Goal: Feedback & Contribution: Leave review/rating

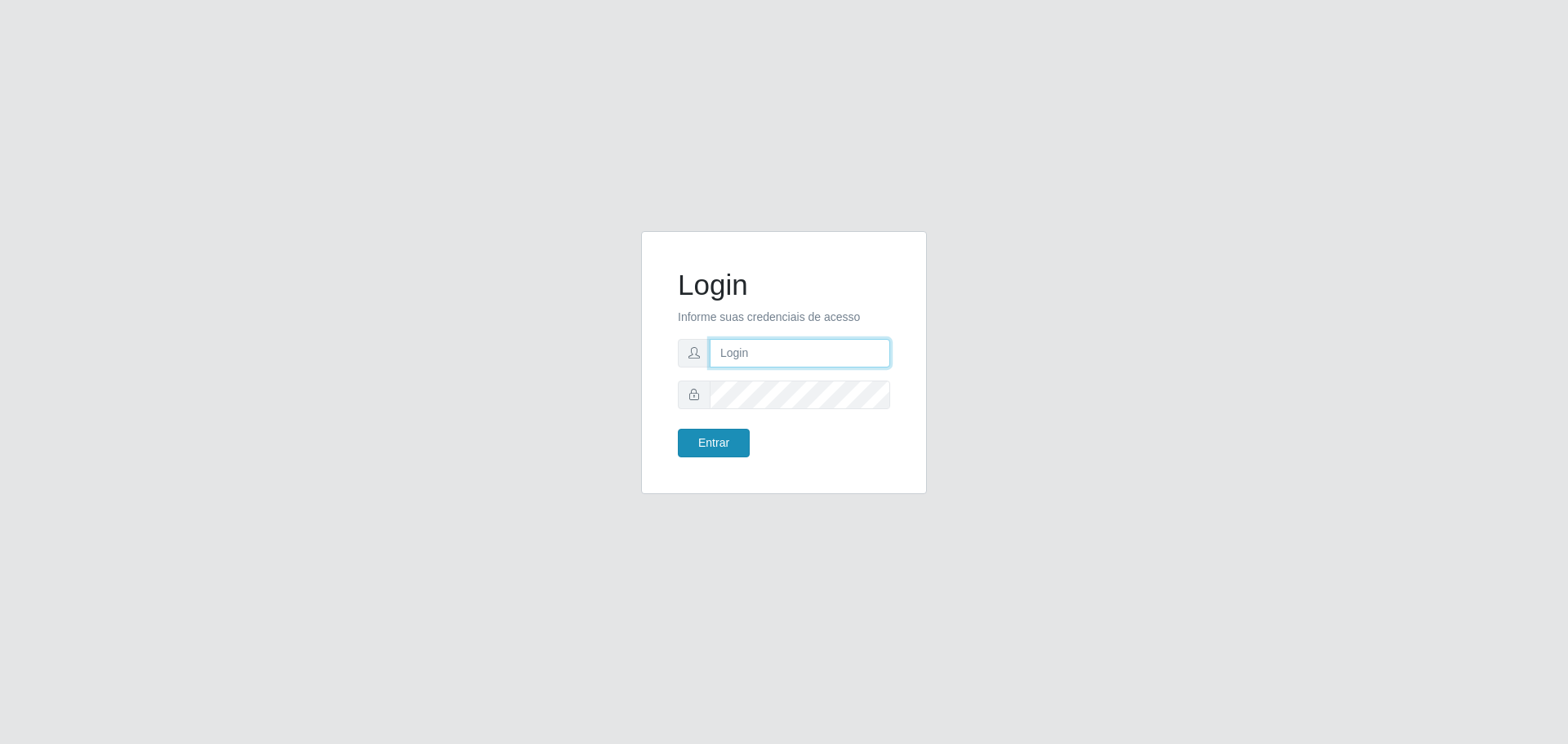
type input "[EMAIL_ADDRESS][DOMAIN_NAME]"
click at [735, 440] on button "Entrar" at bounding box center [714, 442] width 72 height 29
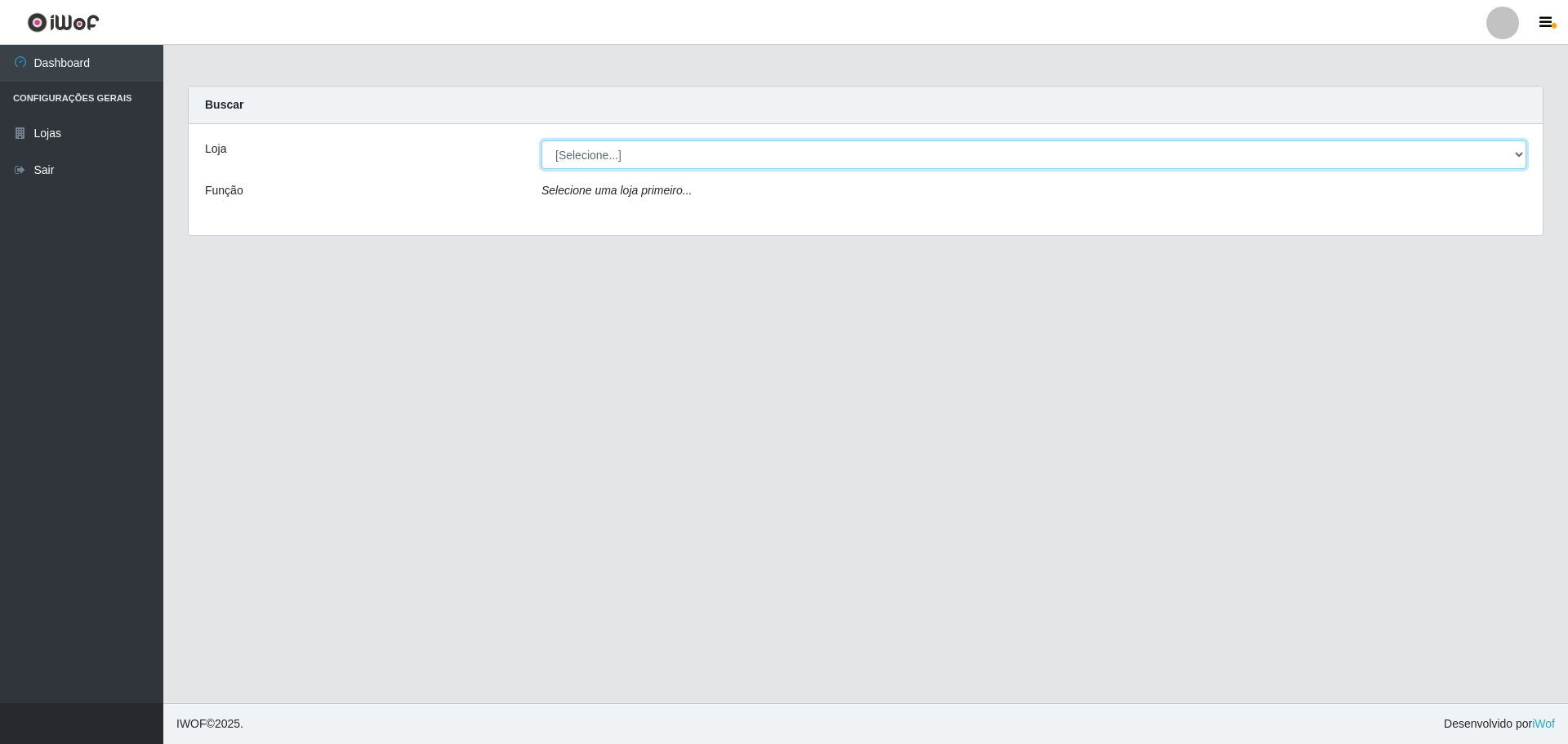
click at [967, 160] on select "[Selecione...] [GEOGRAPHIC_DATA] - [GEOGRAPHIC_DATA][DATE]" at bounding box center [1034, 155] width 985 height 29
select select "527"
click at [542, 141] on select "[Selecione...] [GEOGRAPHIC_DATA] - [GEOGRAPHIC_DATA][DATE]" at bounding box center [1034, 155] width 985 height 29
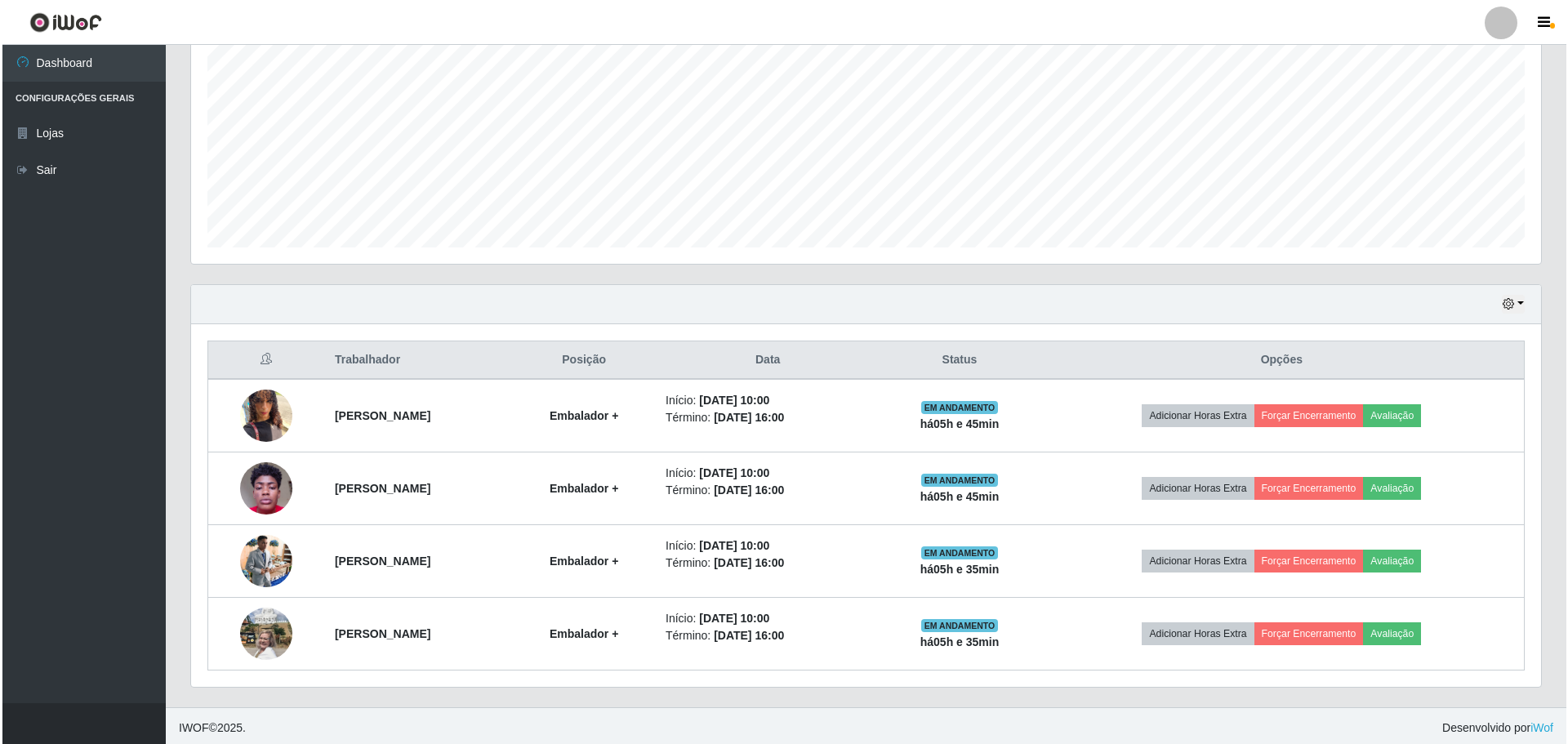
scroll to position [340, 0]
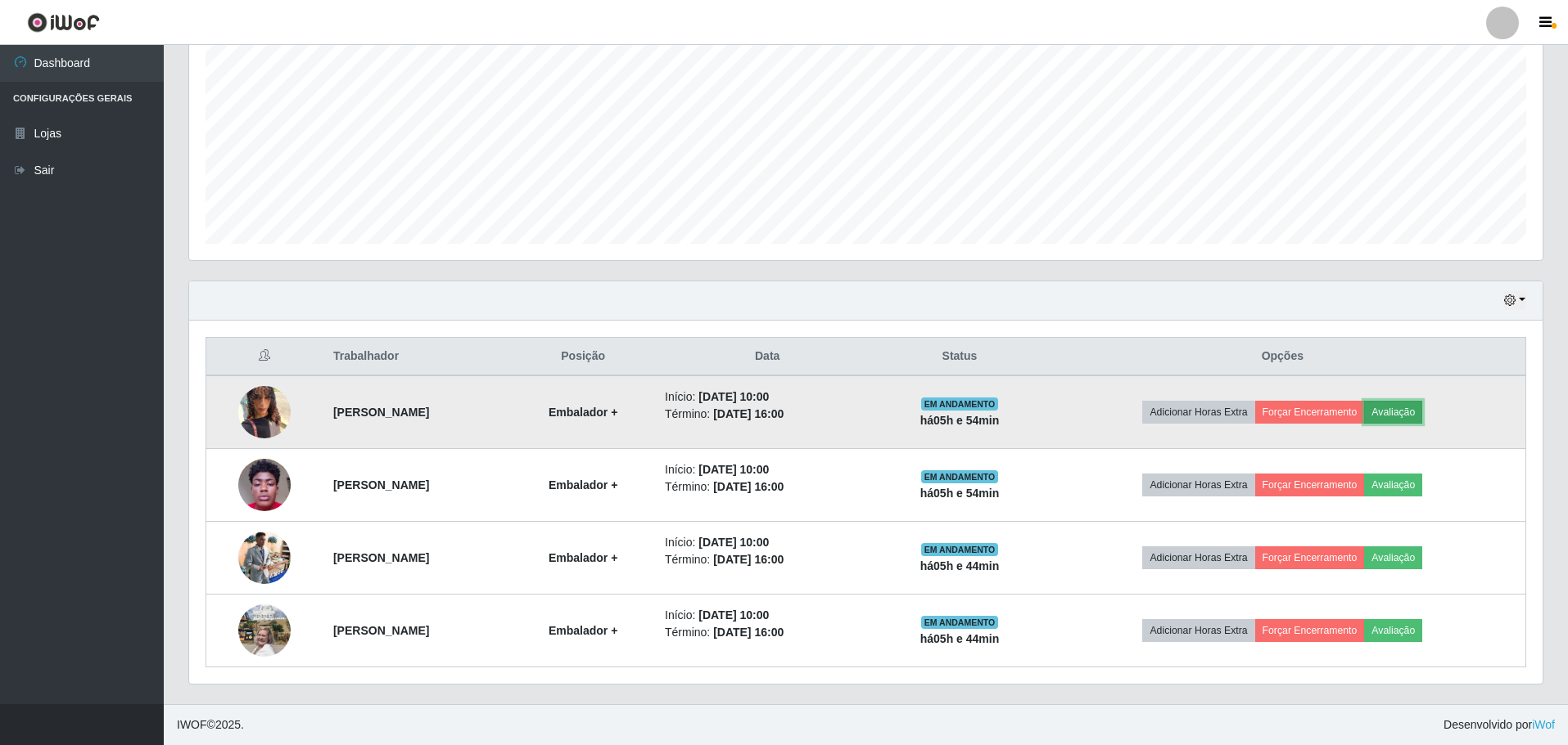
click at [1422, 413] on button "Avaliação" at bounding box center [1392, 412] width 58 height 22
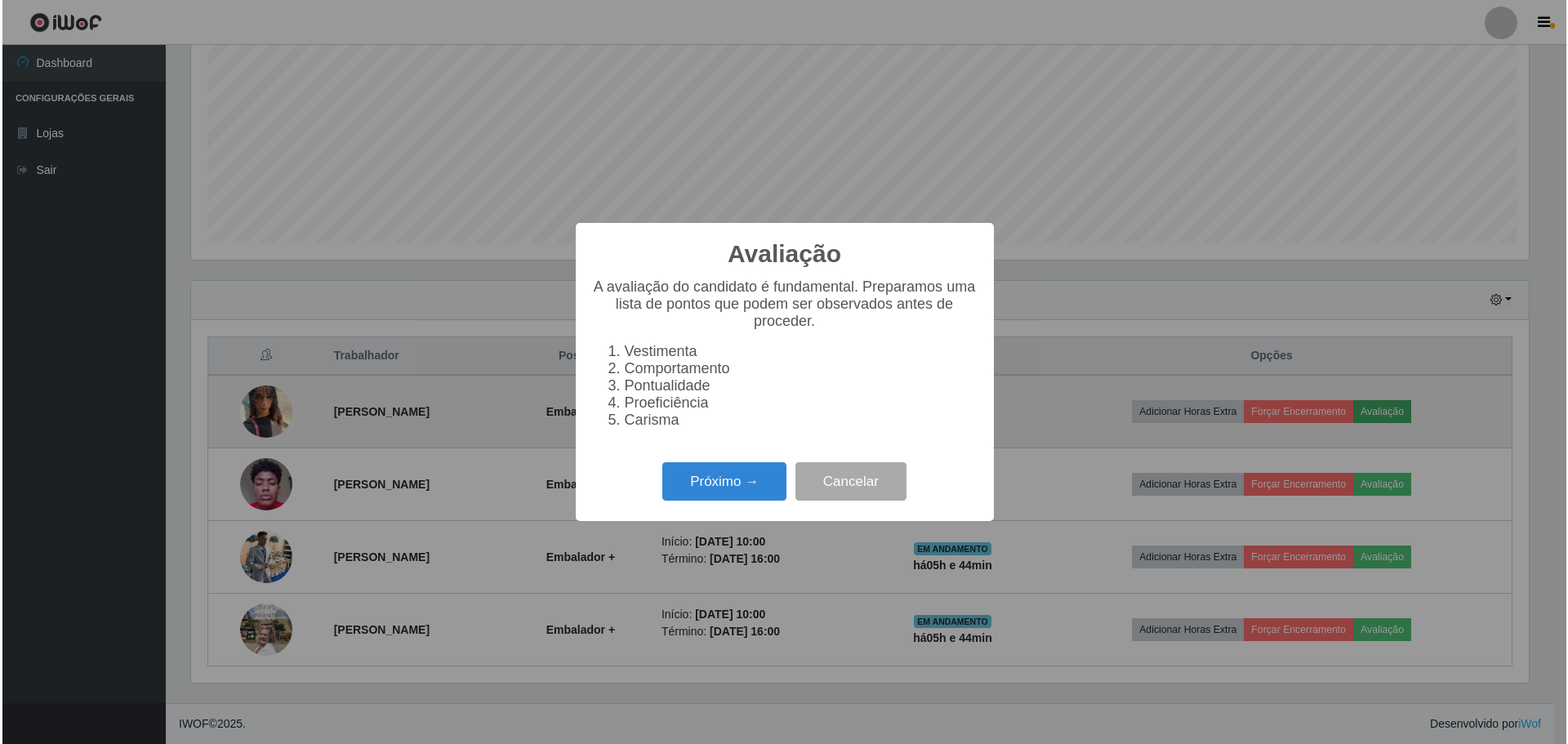
scroll to position [339, 1342]
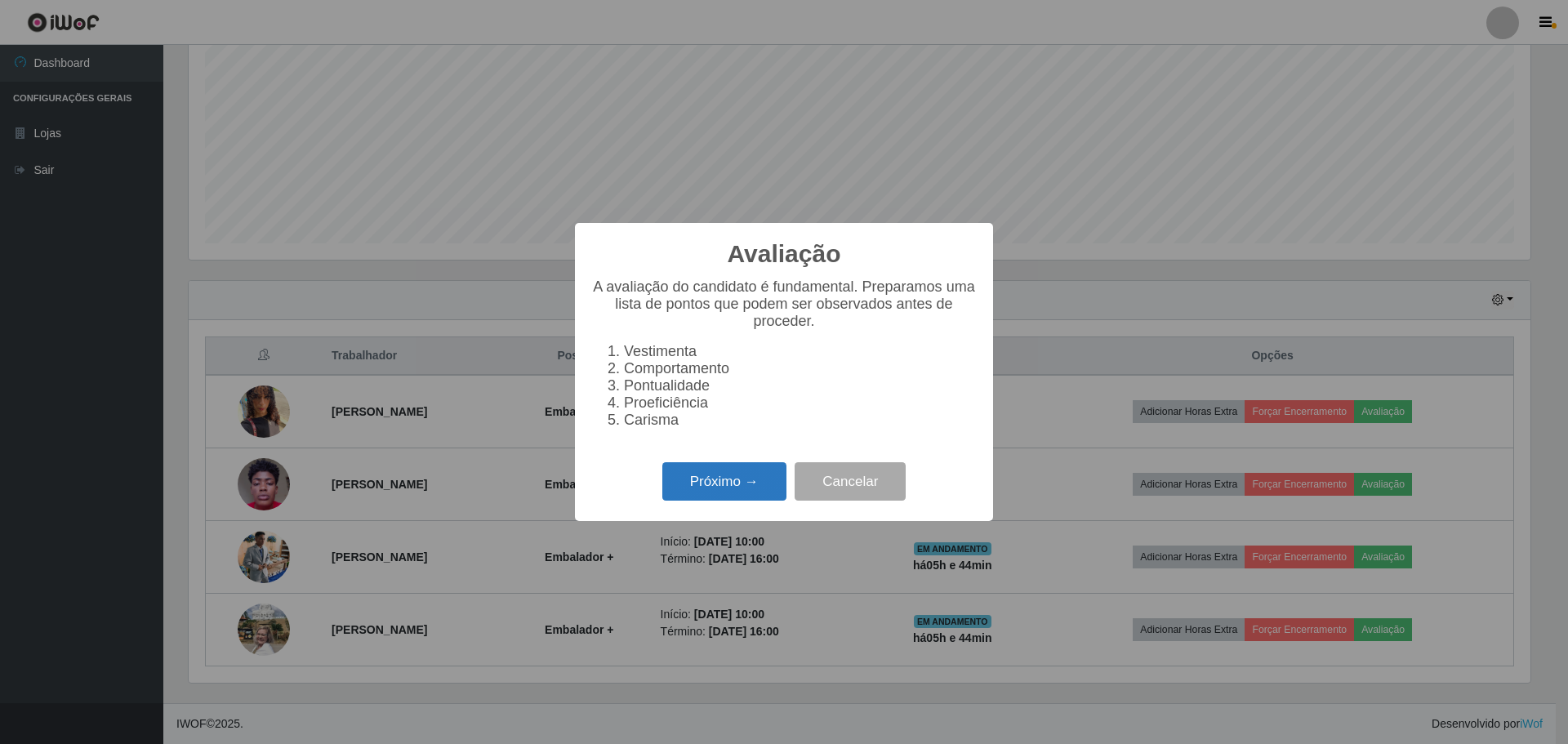
click at [707, 489] on button "Próximo →" at bounding box center [725, 481] width 124 height 38
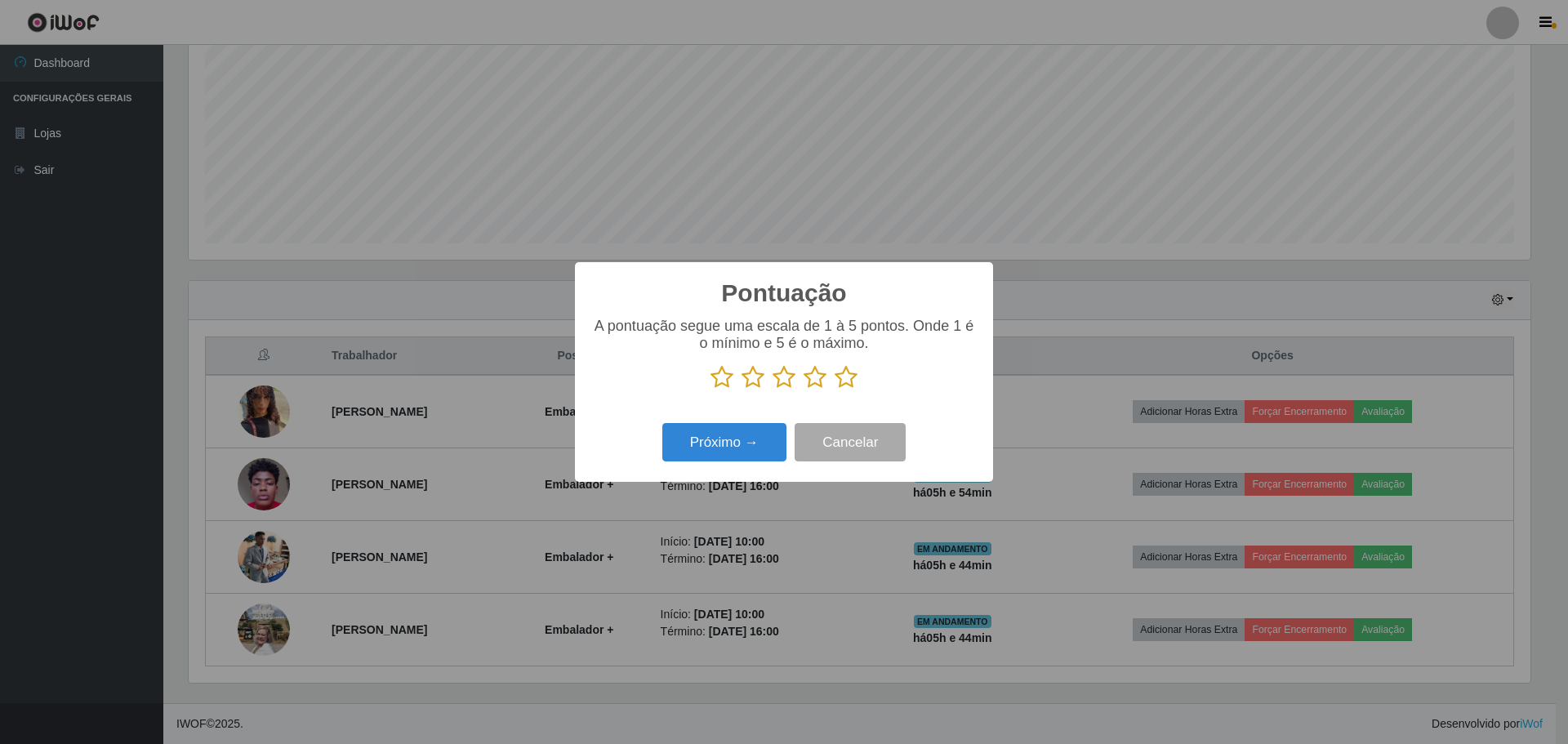
click at [847, 382] on icon at bounding box center [846, 378] width 22 height 24
click at [835, 390] on input "radio" at bounding box center [835, 390] width 0 height 0
click at [746, 450] on button "Próximo →" at bounding box center [725, 442] width 124 height 38
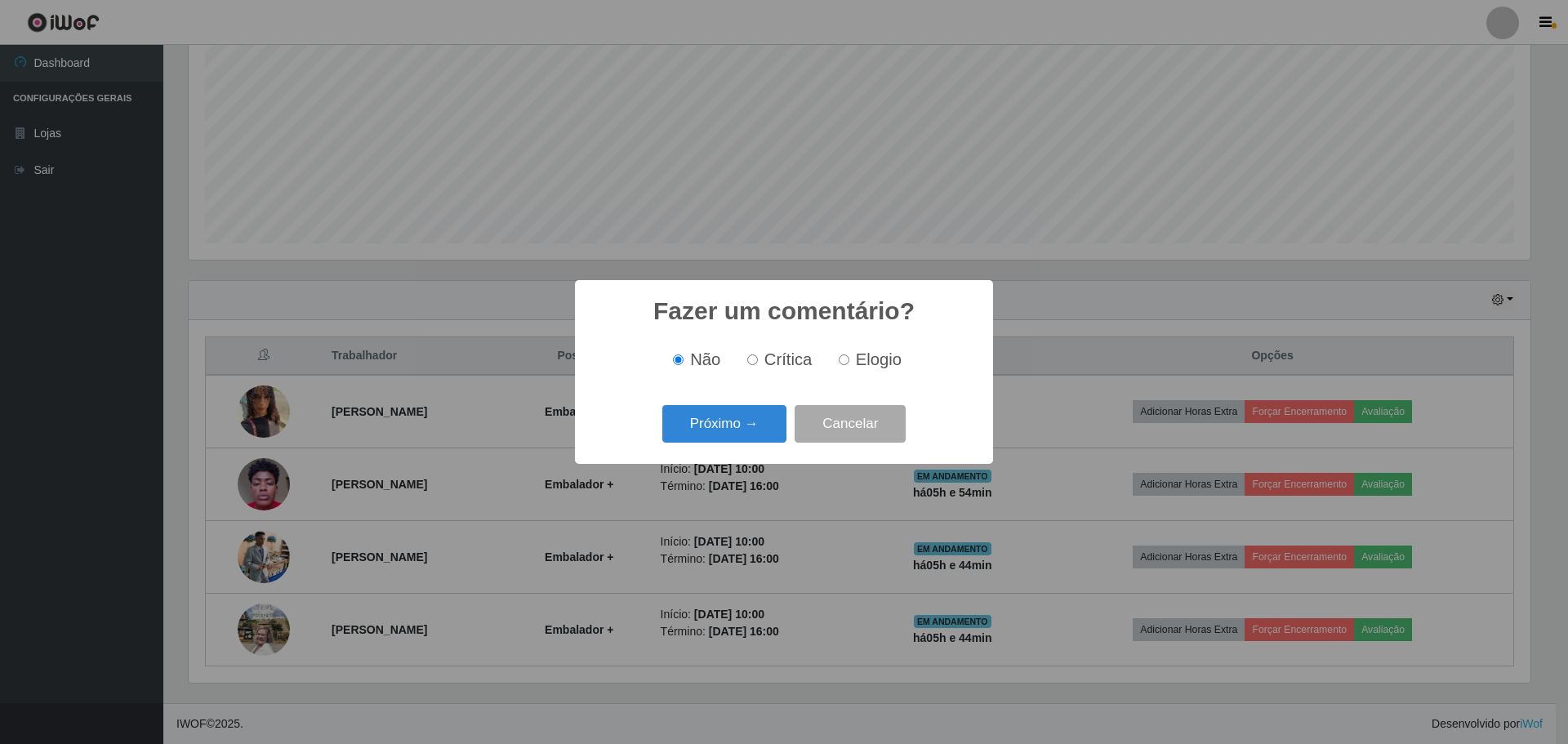
click at [846, 363] on input "Elogio" at bounding box center [844, 359] width 10 height 10
radio input "true"
click at [735, 434] on button "Próximo →" at bounding box center [725, 424] width 124 height 38
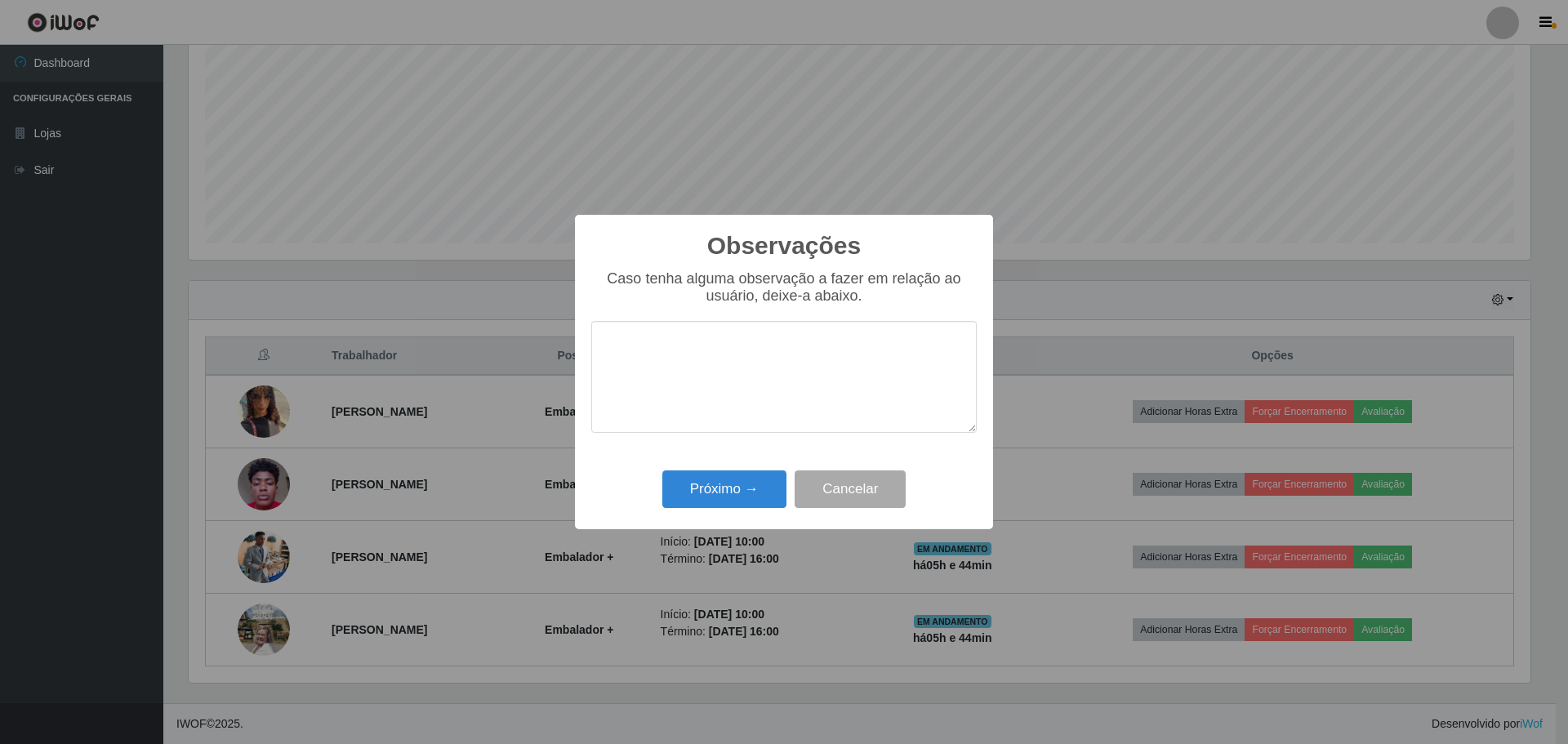
click at [667, 356] on textarea at bounding box center [784, 378] width 385 height 112
click at [637, 358] on textarea "Otimo dese" at bounding box center [784, 378] width 385 height 112
click at [650, 352] on textarea "Otimo dese" at bounding box center [784, 378] width 385 height 112
click at [614, 349] on textarea "ótimo dese" at bounding box center [784, 378] width 385 height 112
click at [696, 351] on textarea "Ótimo dese" at bounding box center [784, 378] width 385 height 112
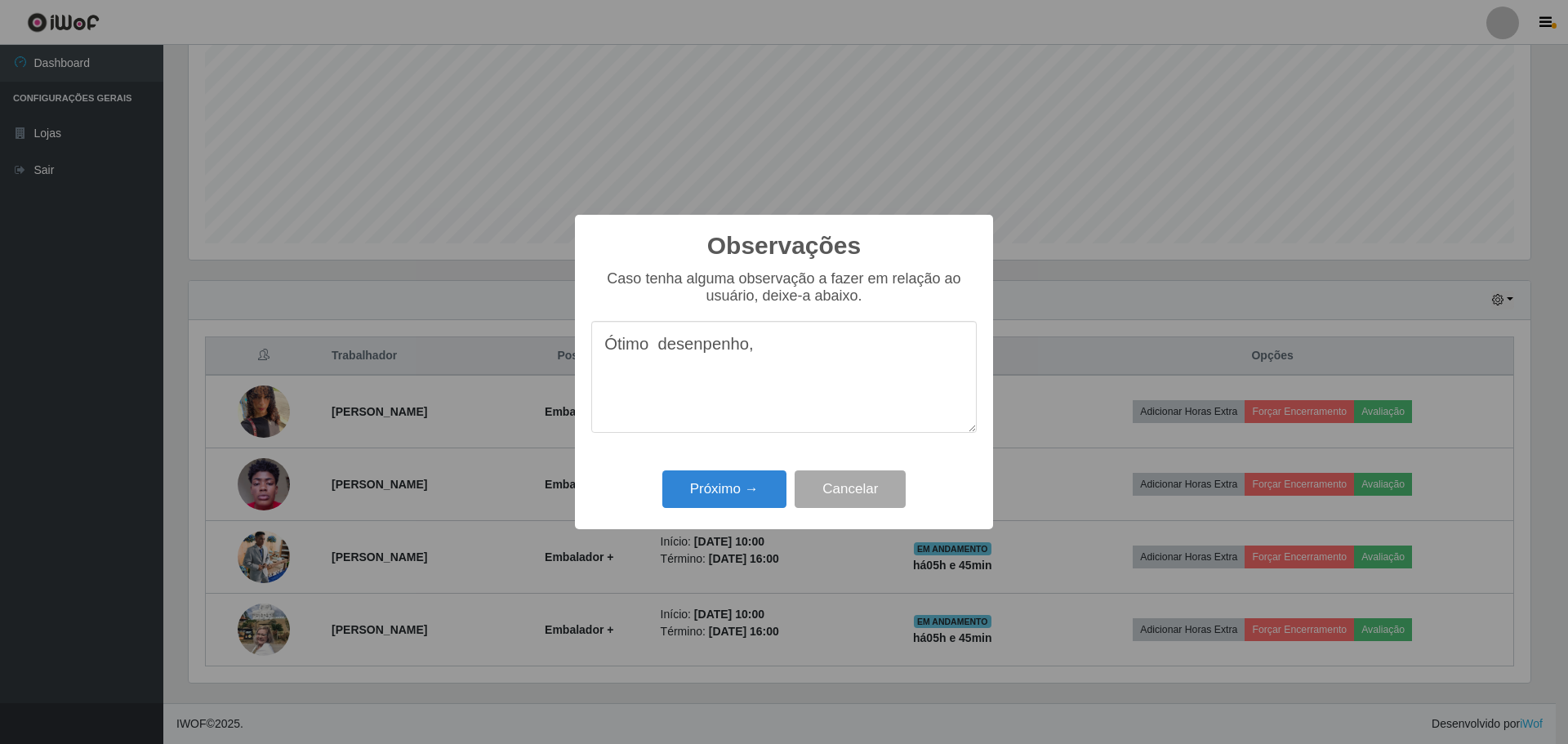
click at [696, 351] on textarea "Ótimo desenpenho," at bounding box center [784, 378] width 385 height 112
click at [700, 353] on textarea "Ótimo desenpenho," at bounding box center [784, 378] width 385 height 112
click at [770, 353] on textarea "Ótimo desempenho," at bounding box center [784, 378] width 385 height 112
click at [662, 348] on textarea "Ótimo desempenho, pontualidade," at bounding box center [784, 378] width 385 height 112
click at [871, 348] on textarea "Ótimo desempenho, pontualidade," at bounding box center [784, 378] width 385 height 112
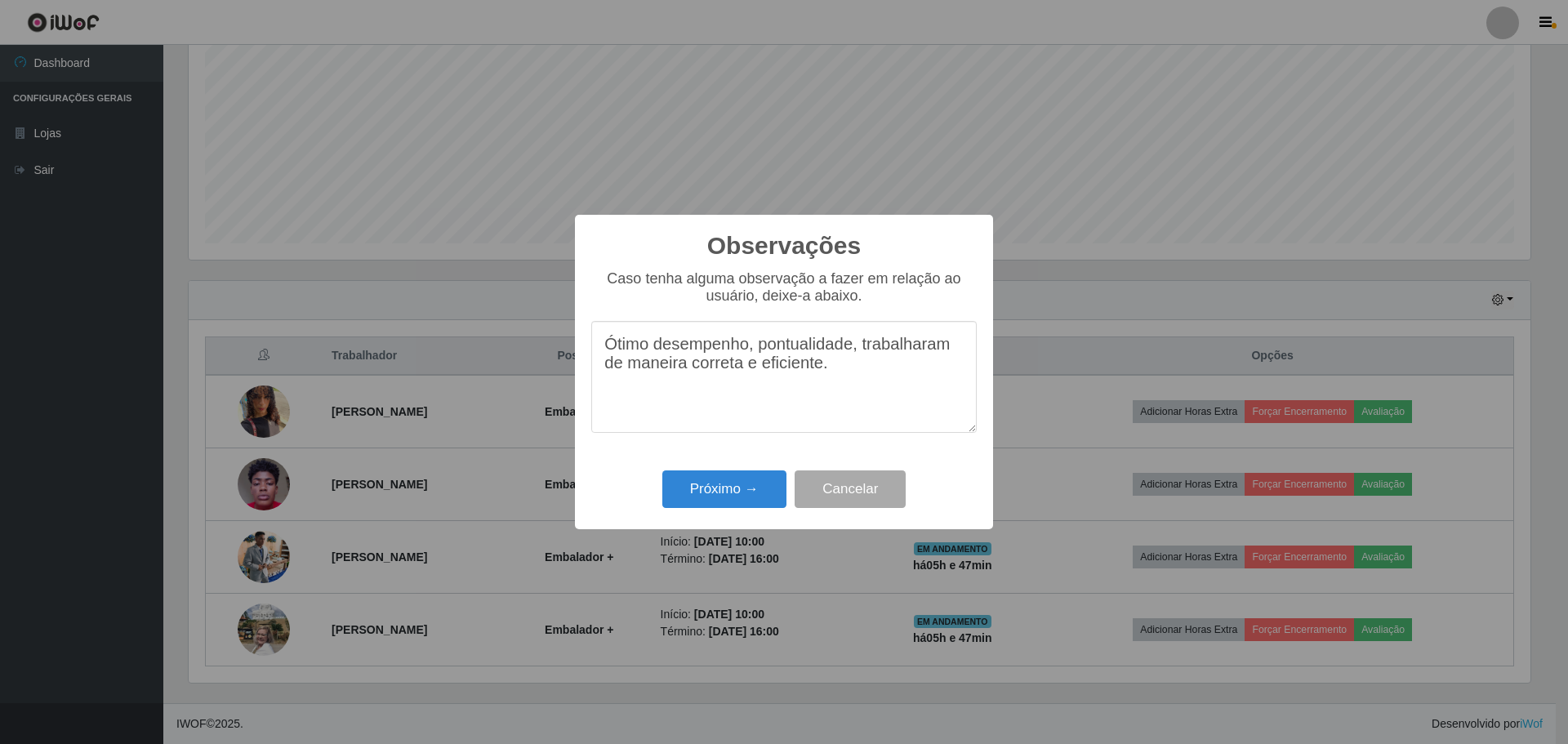
click at [801, 412] on textarea "Ótimo desempenho, pontualidade, trabalharam de maneira correta e eficiente." at bounding box center [784, 378] width 385 height 112
drag, startPoint x: 607, startPoint y: 350, endPoint x: 837, endPoint y: 378, distance: 231.7
click at [837, 378] on textarea "Ótimo desempenho, pontualidade, trabalharam de maneira correta e eficiente." at bounding box center [784, 378] width 385 height 112
click at [773, 361] on textarea "Ótimo desempenho, pontualidade, trabalharam de maneira correta e eficiente." at bounding box center [784, 378] width 385 height 112
click at [955, 353] on textarea "Ótimo desempenho, pontualidade, trabalharam de maneira correta e eficiente." at bounding box center [784, 378] width 385 height 112
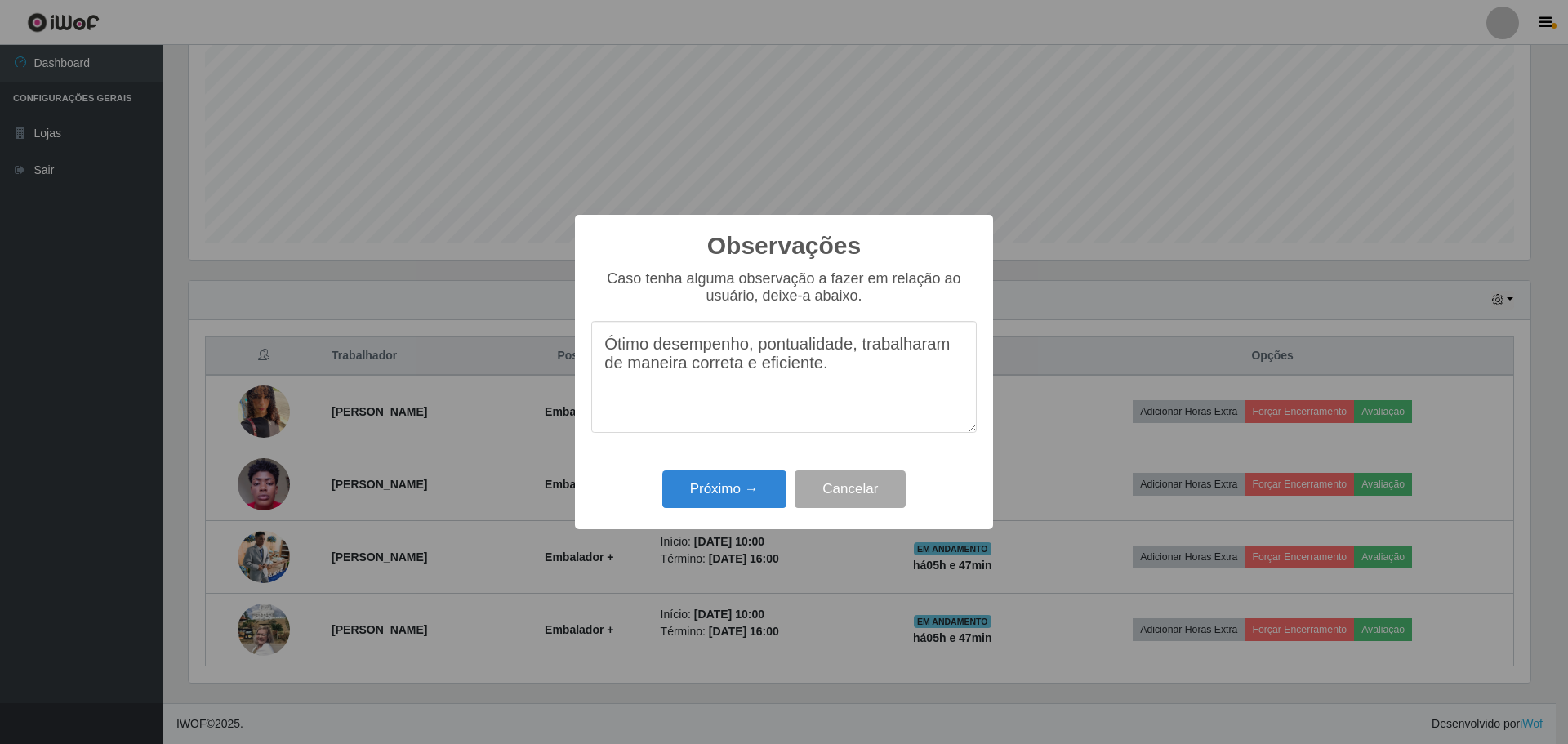
click at [949, 353] on textarea "Ótimo desempenho, pontualidade, trabalharam de maneira correta e eficiente." at bounding box center [784, 378] width 385 height 112
click at [807, 372] on textarea "Ótimo desempenho, pontualidade, trabalhou de maneira correta e eficiente." at bounding box center [784, 378] width 385 height 112
click at [782, 353] on textarea "Ótimo desempenho, pontualidade, trabalhou de maneira correta e eficiente." at bounding box center [784, 378] width 385 height 112
drag, startPoint x: 606, startPoint y: 347, endPoint x: 804, endPoint y: 370, distance: 199.3
click at [804, 370] on textarea "Ótimo desempenho, pontualidade, trabalhou de maneira correta e eficiente." at bounding box center [784, 378] width 385 height 112
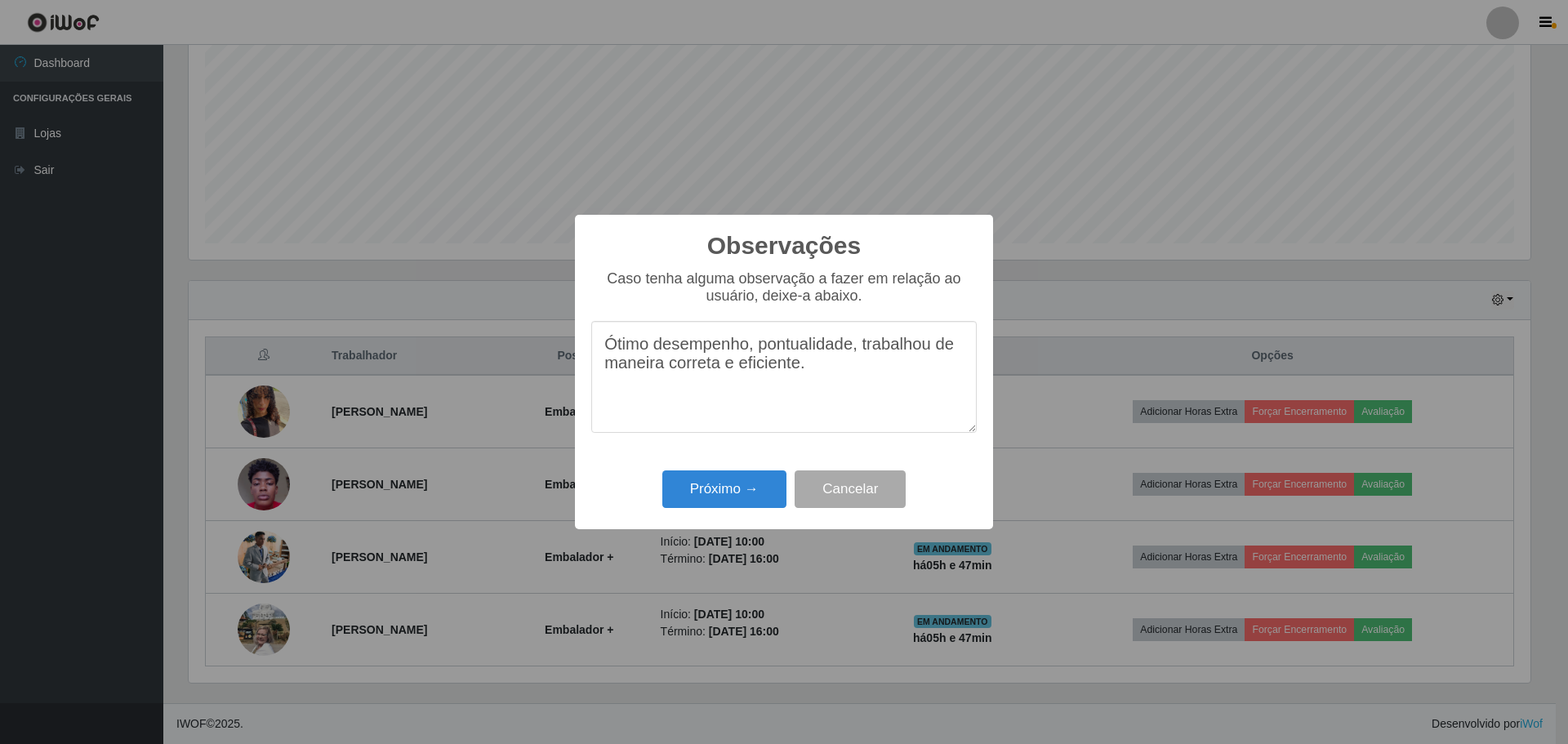
click at [833, 373] on textarea "Ótimo desempenho, pontualidade, trabalhou de maneira correta e eficiente." at bounding box center [784, 378] width 385 height 112
type textarea "Ótimo desempenho, pontualidade, trabalhou de maneira correta e eficiente."
click at [721, 493] on button "Próximo →" at bounding box center [725, 490] width 124 height 38
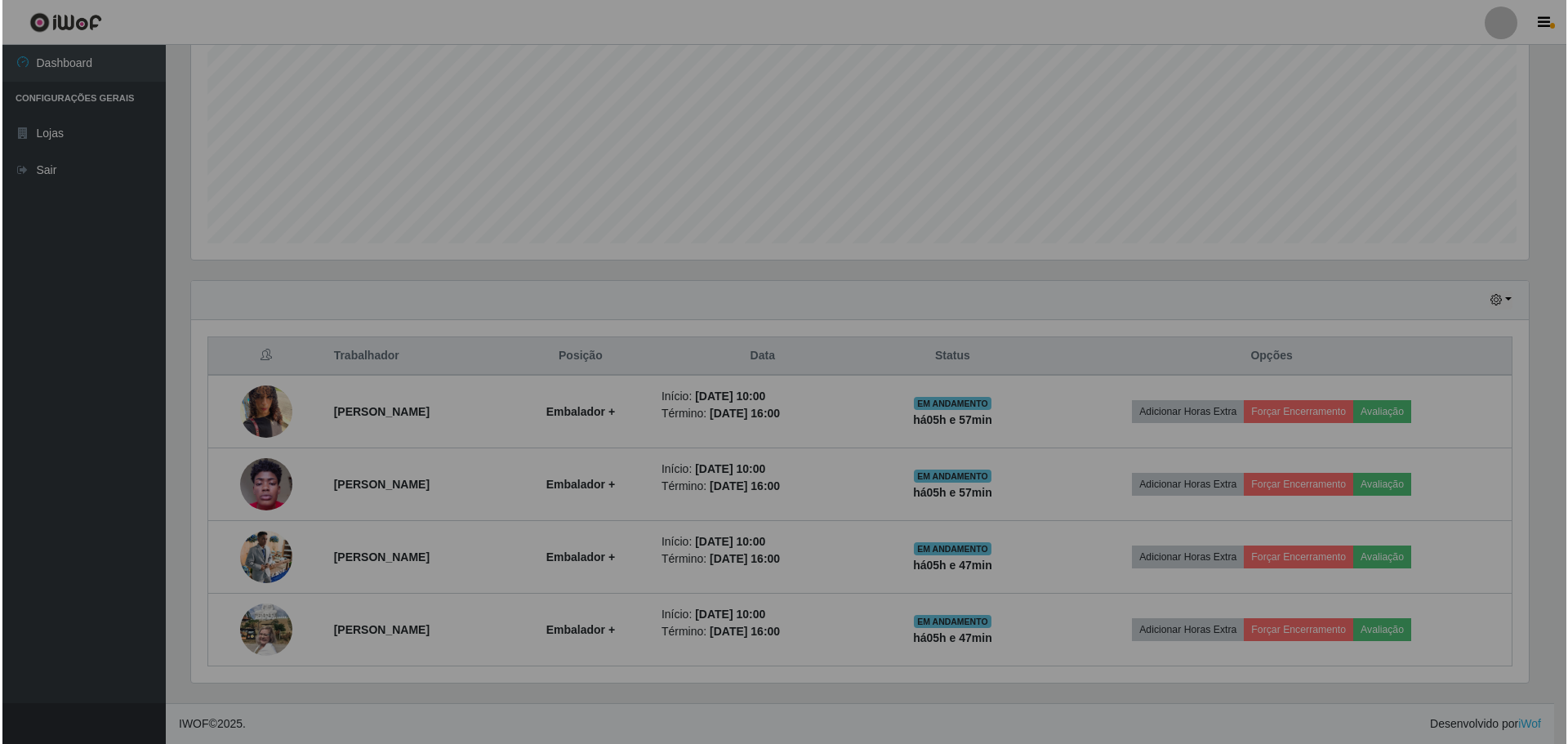
scroll to position [339, 1350]
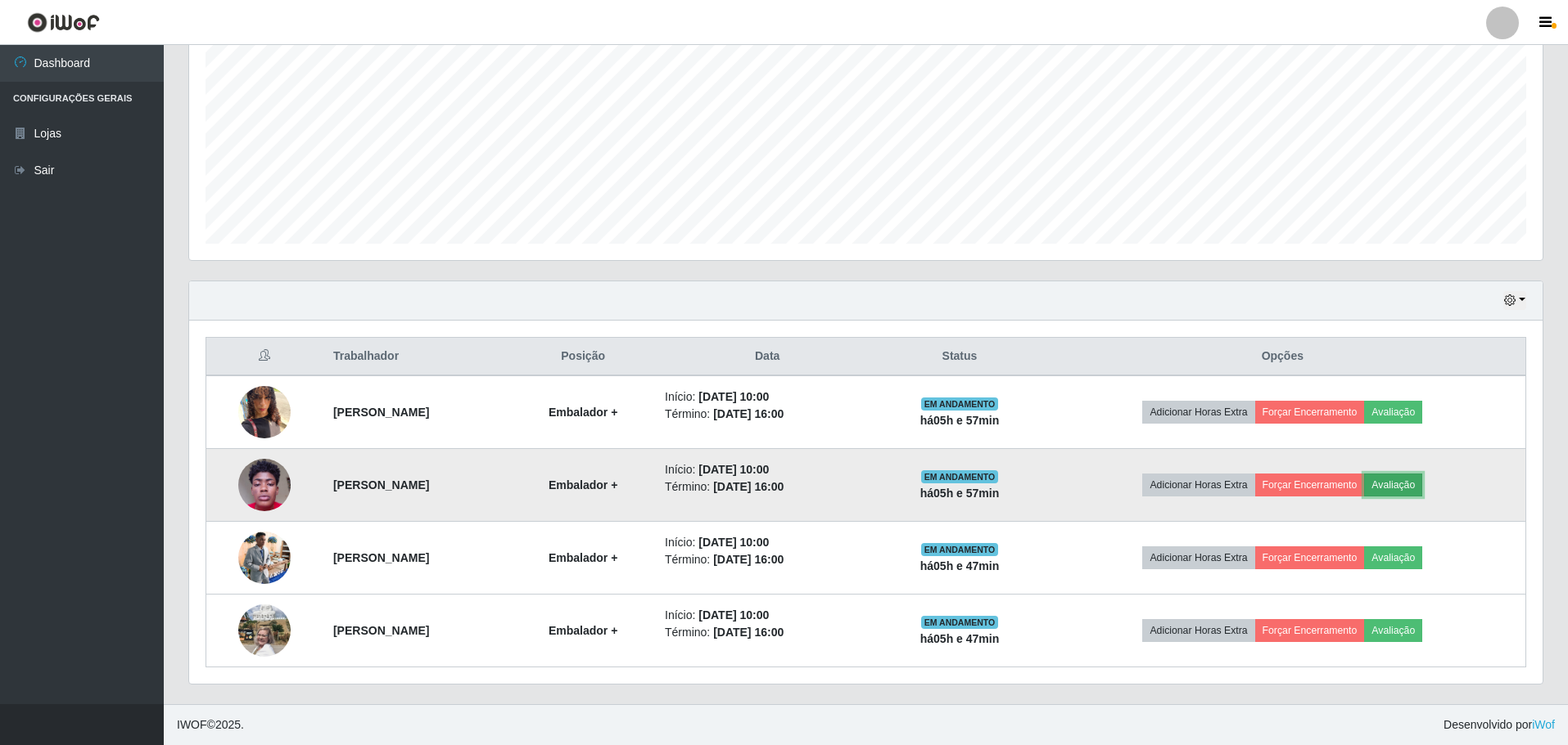
click at [1422, 486] on button "Avaliação" at bounding box center [1392, 485] width 58 height 22
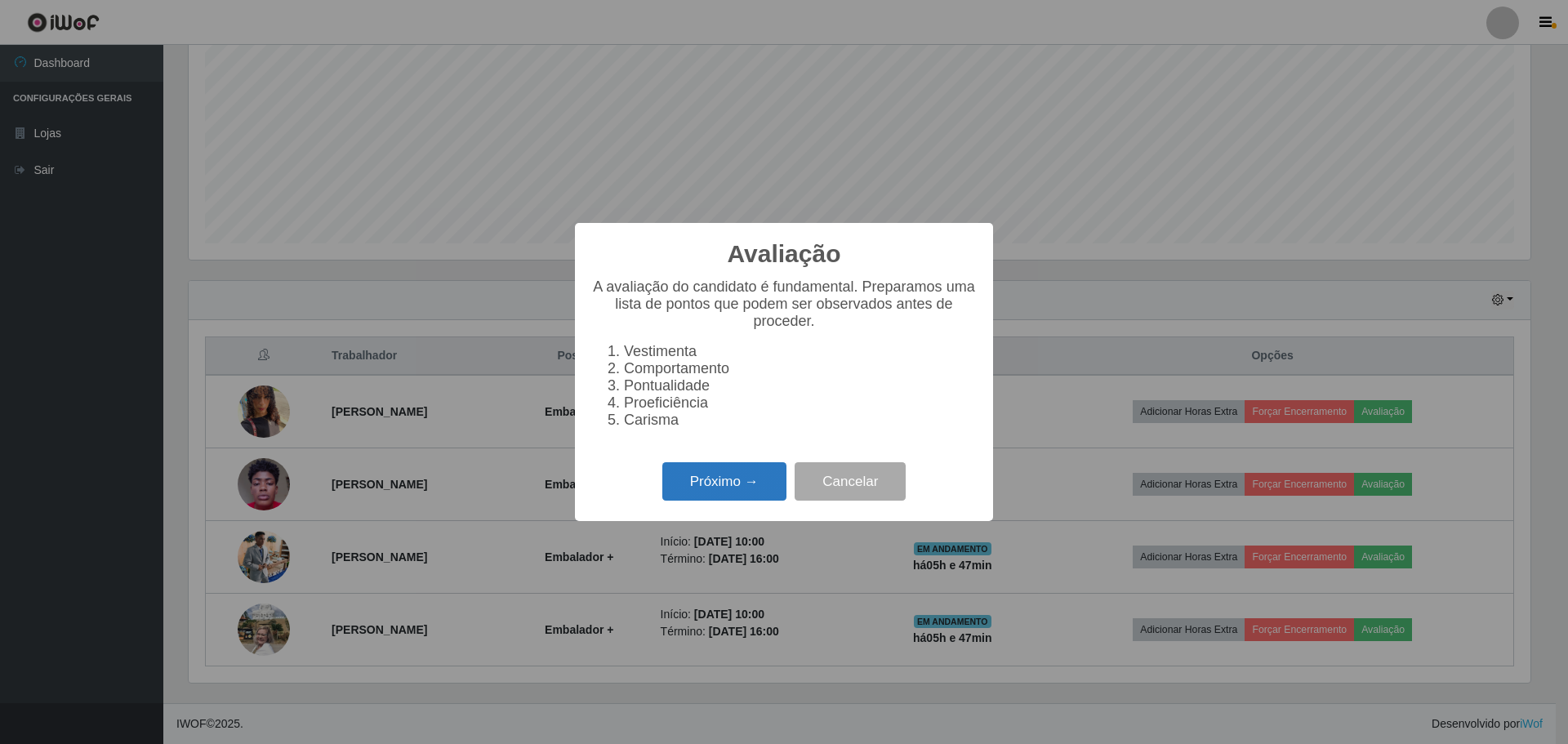
click at [723, 496] on button "Próximo →" at bounding box center [725, 481] width 124 height 38
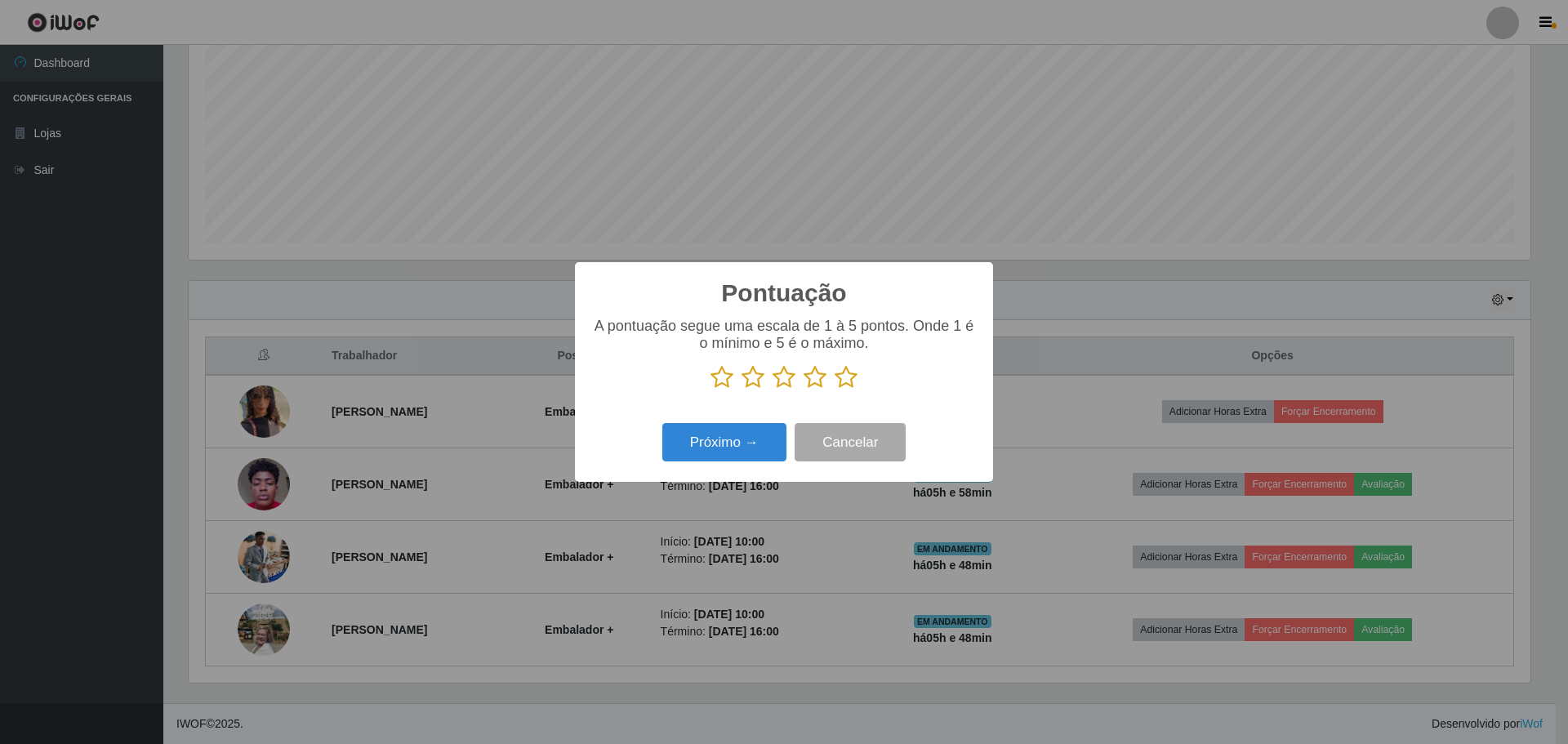
click at [841, 380] on icon at bounding box center [846, 378] width 22 height 24
click at [835, 390] on input "radio" at bounding box center [835, 390] width 0 height 0
click at [717, 442] on button "Próximo →" at bounding box center [725, 442] width 124 height 38
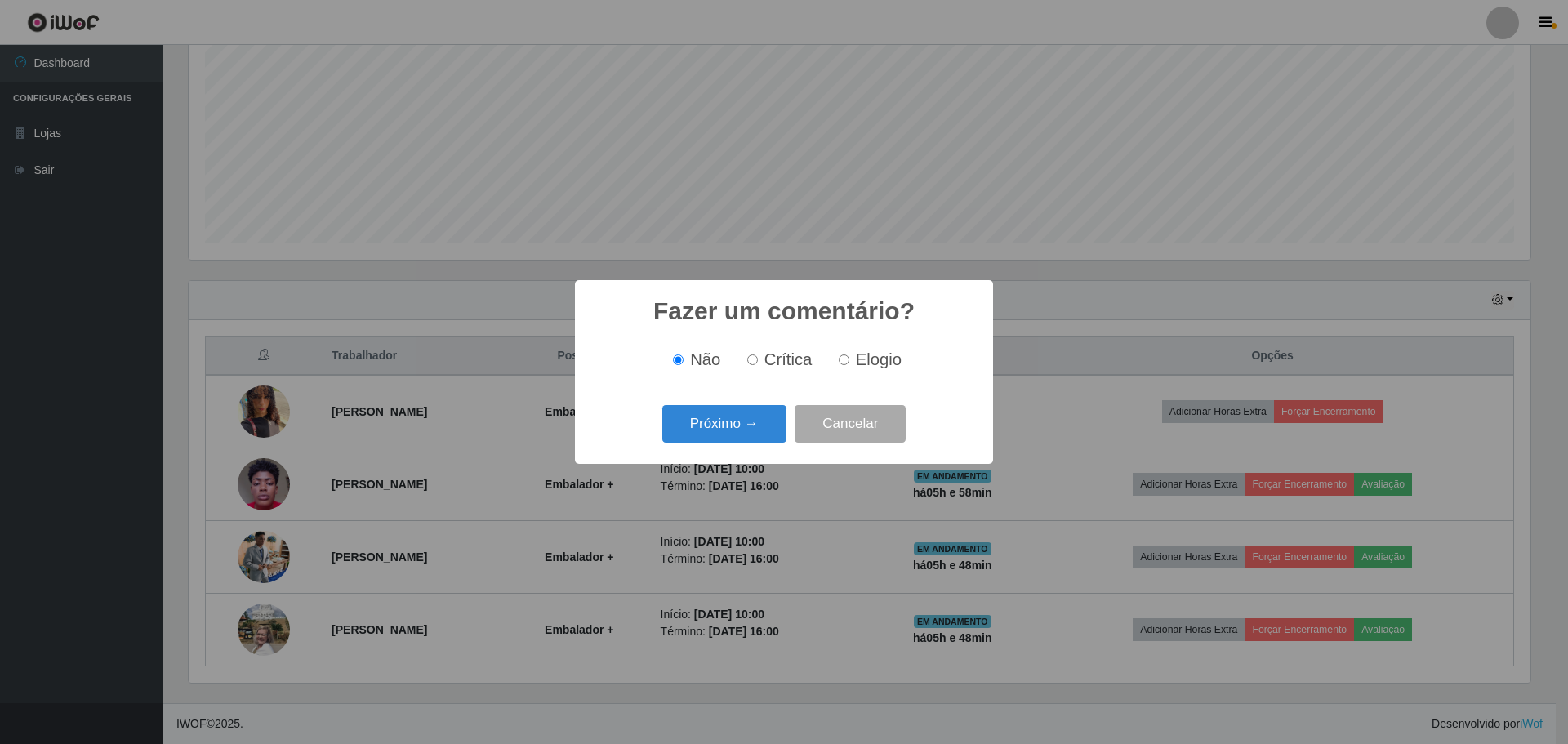
click at [843, 359] on input "Elogio" at bounding box center [844, 359] width 10 height 10
radio input "true"
click at [730, 423] on button "Próximo →" at bounding box center [725, 424] width 124 height 38
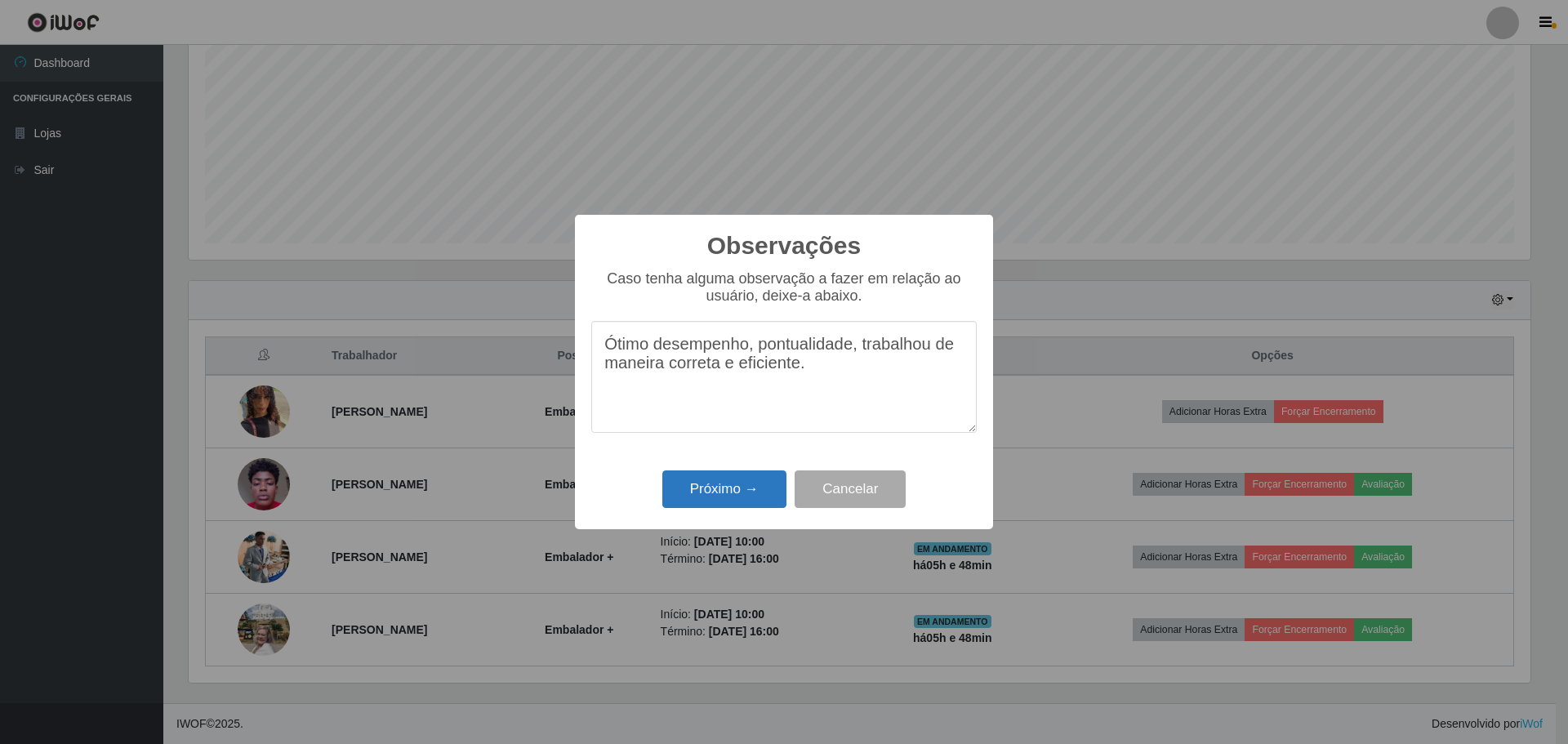
type textarea "Ótimo desempenho, pontualidade, trabalhou de maneira correta e eficiente."
click at [736, 493] on button "Próximo →" at bounding box center [725, 490] width 124 height 38
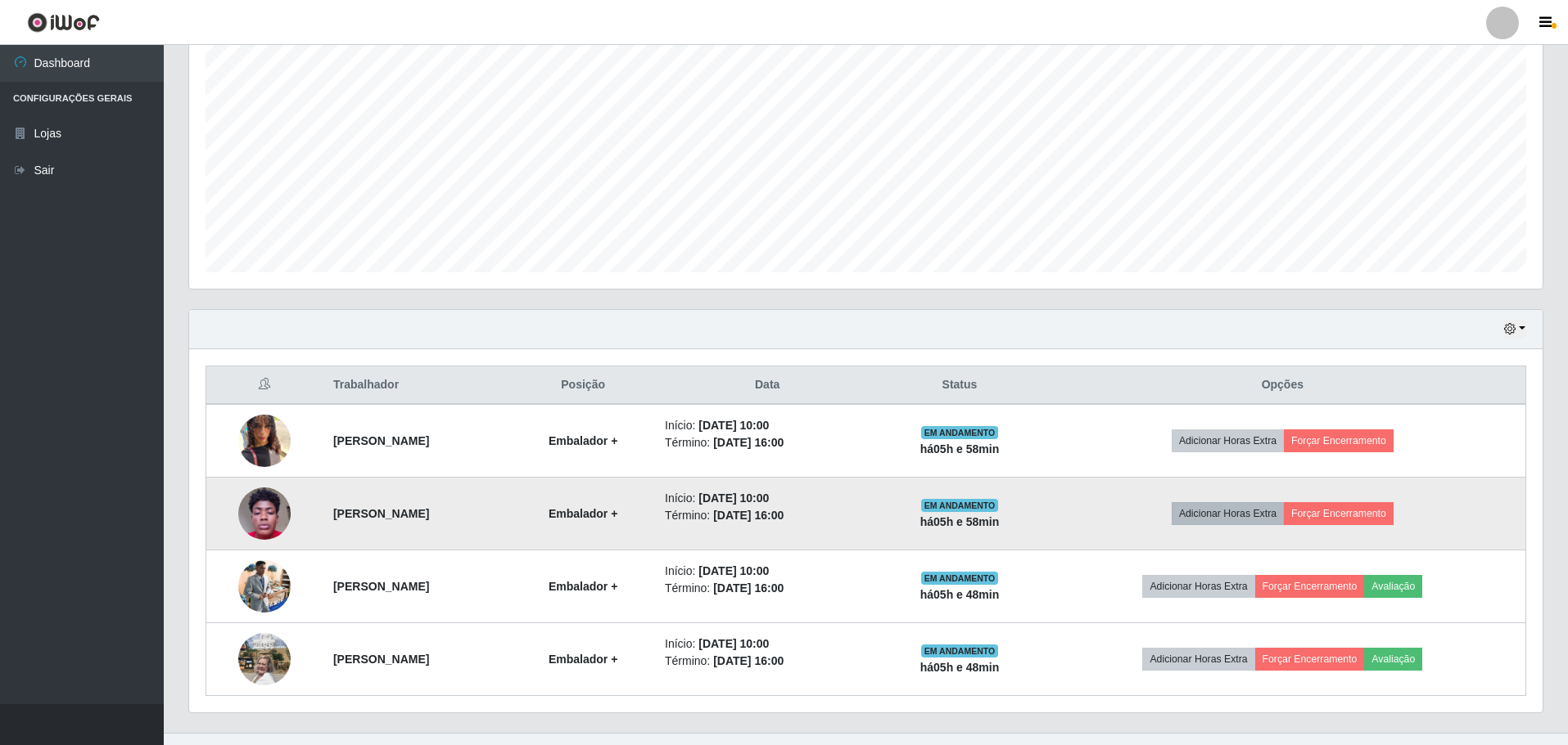
scroll to position [341, 0]
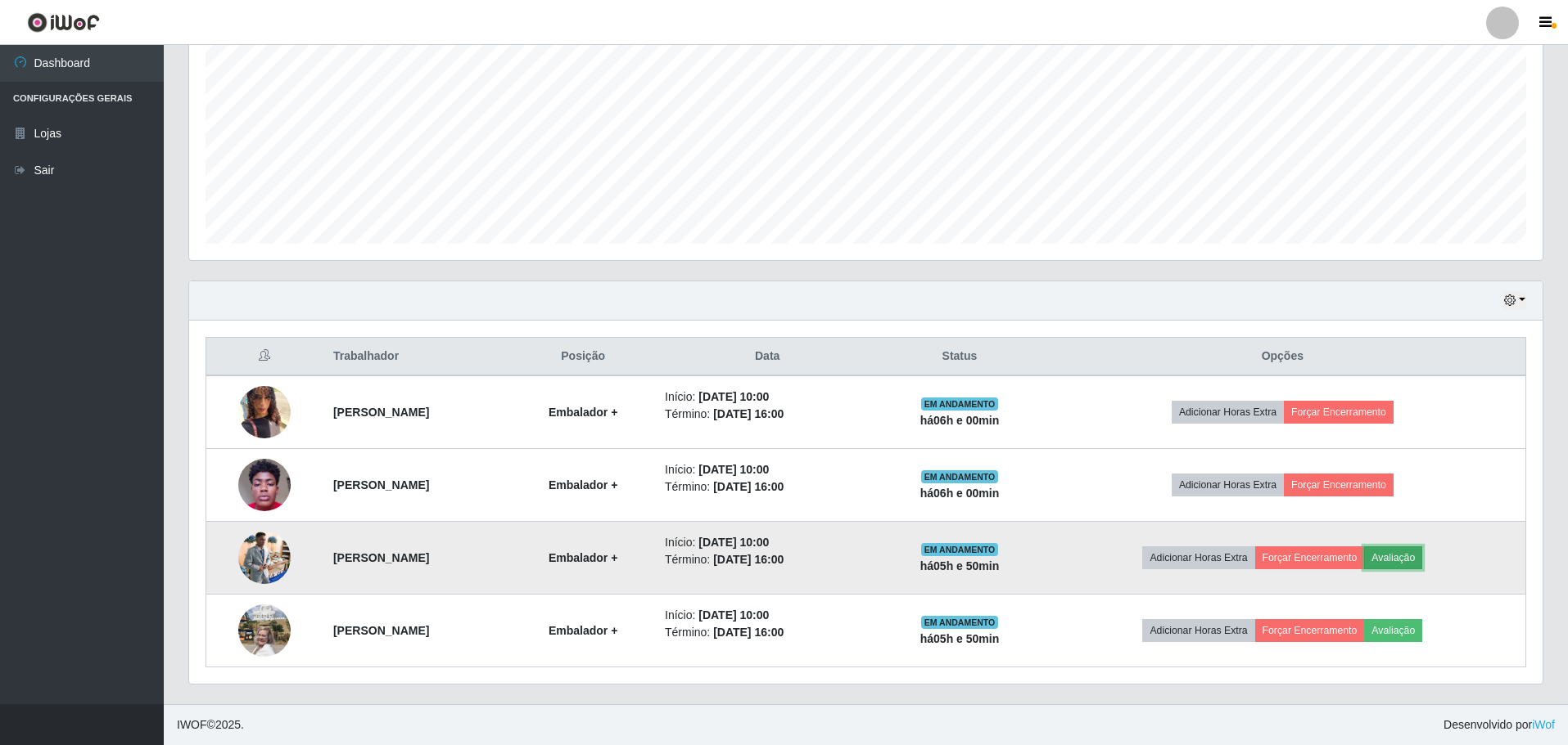
click at [1422, 556] on button "Avaliação" at bounding box center [1392, 558] width 58 height 22
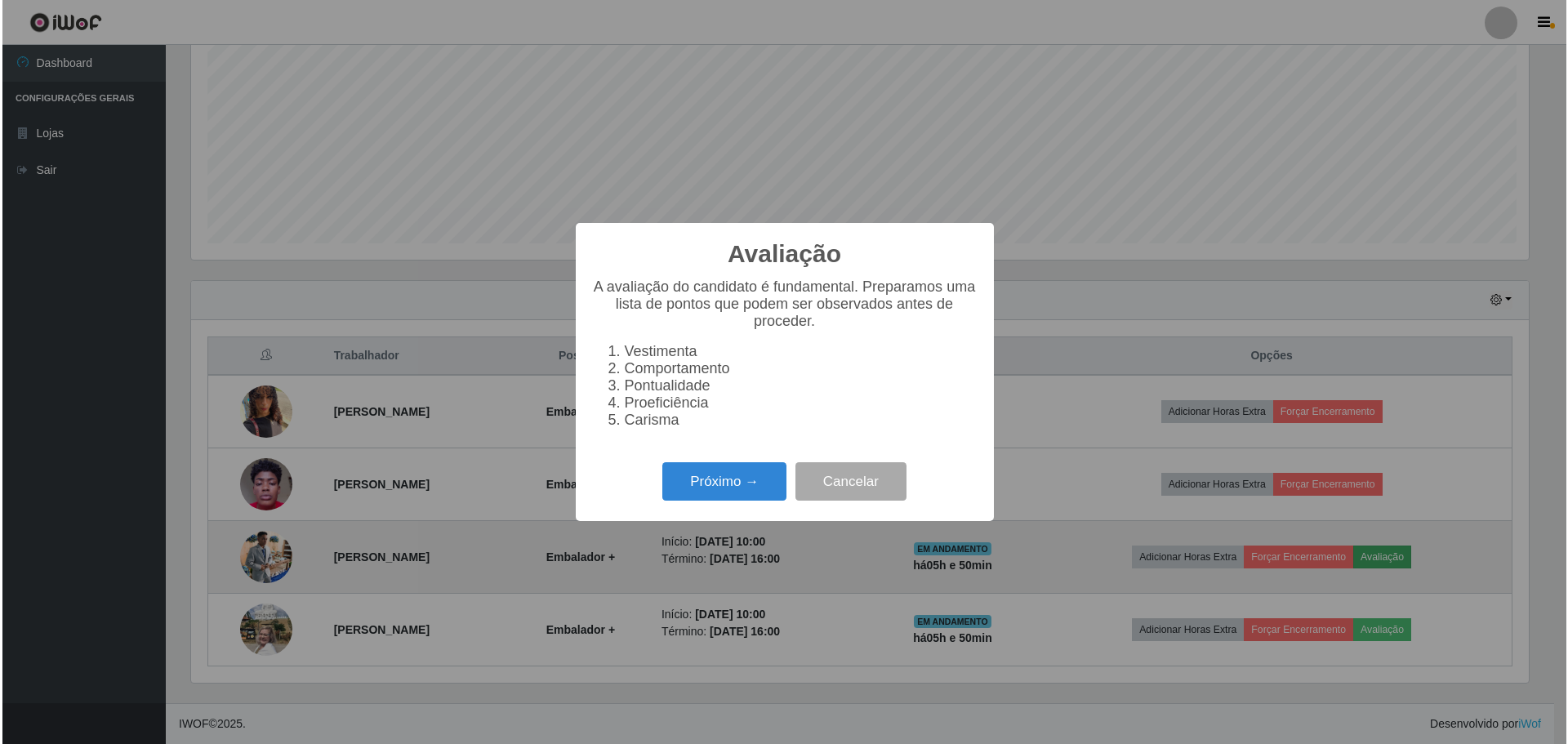
scroll to position [339, 1342]
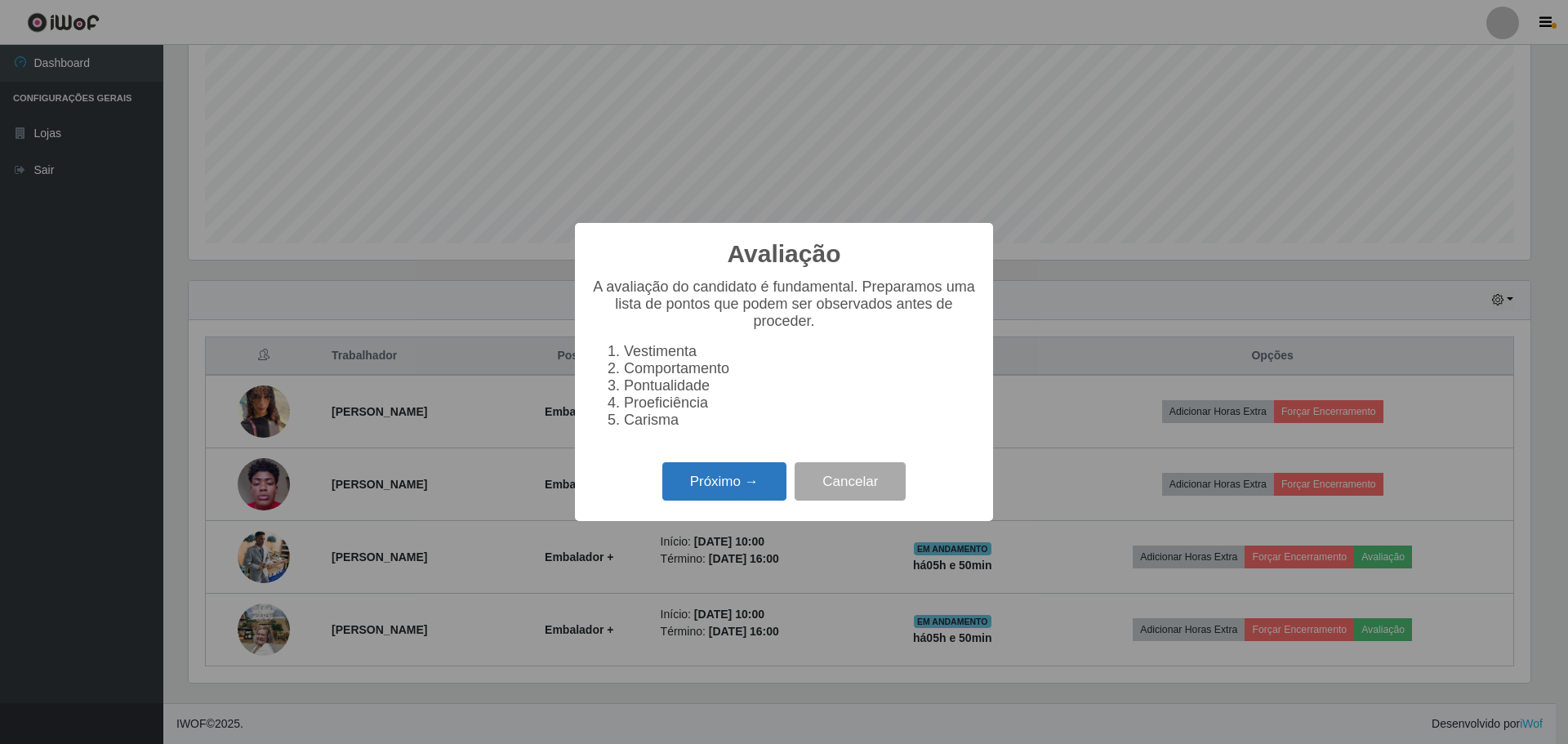
click at [700, 476] on button "Próximo →" at bounding box center [725, 481] width 124 height 38
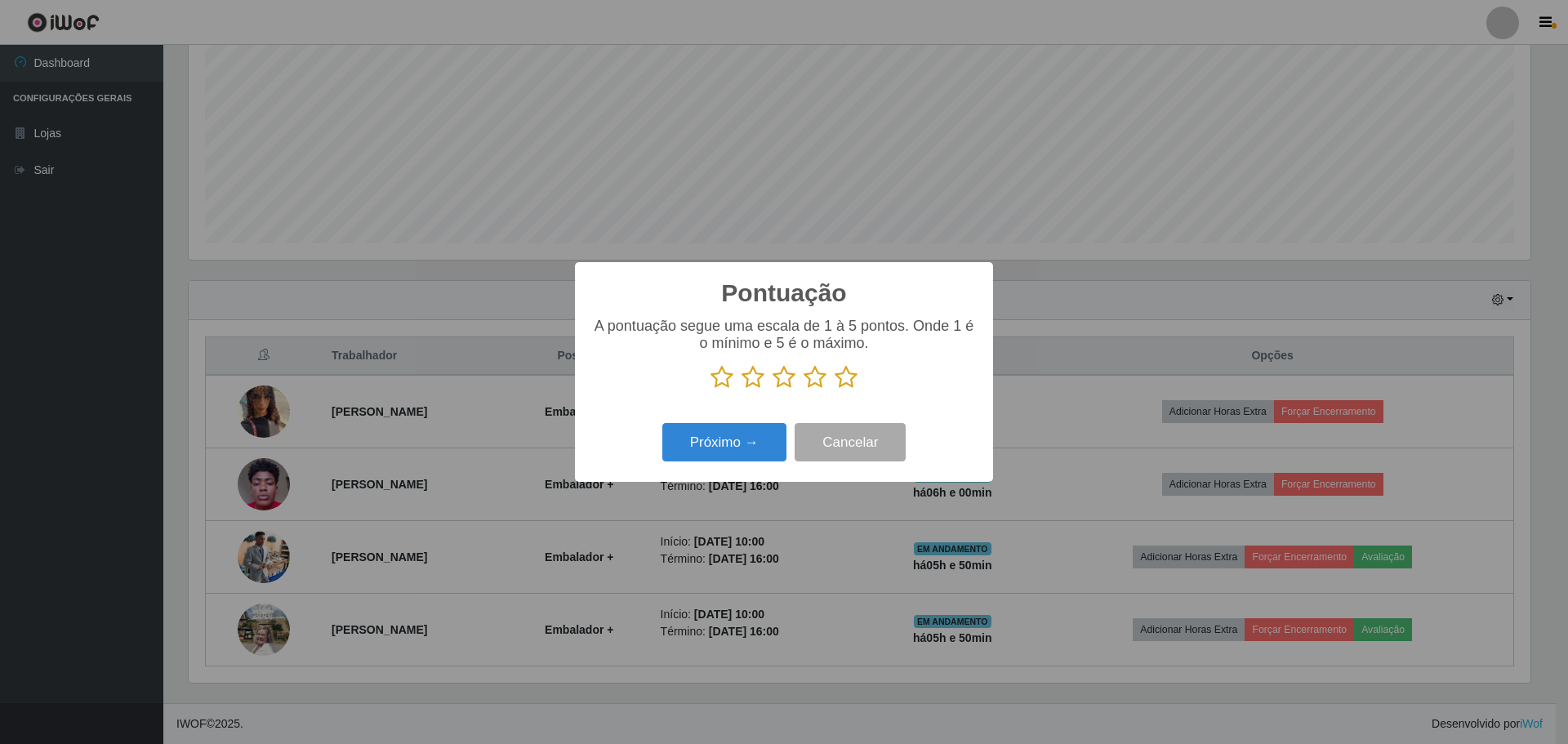
scroll to position [816667, 815475]
click at [846, 378] on icon at bounding box center [846, 378] width 22 height 24
click at [835, 390] on input "radio" at bounding box center [835, 390] width 0 height 0
click at [746, 442] on button "Próximo →" at bounding box center [725, 442] width 124 height 38
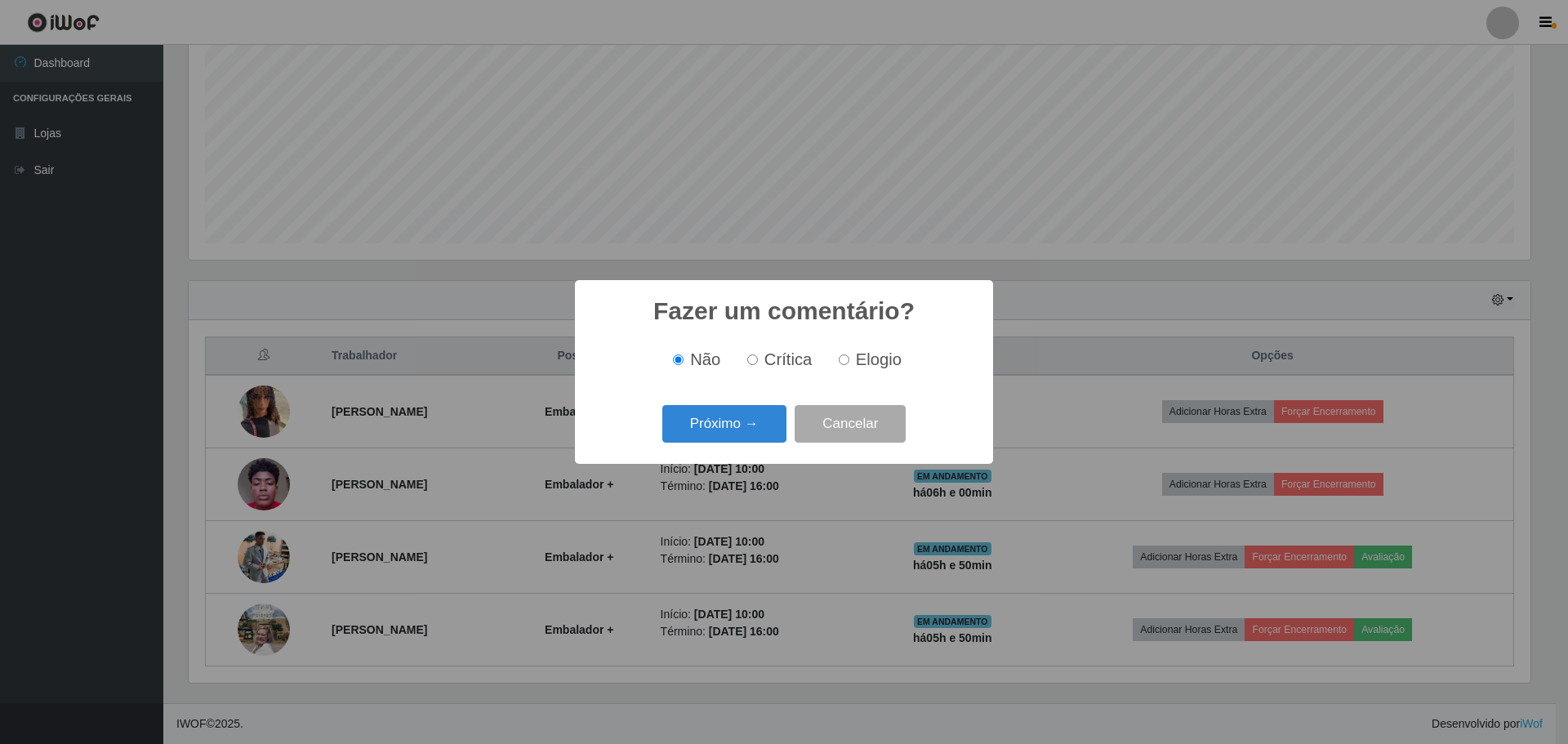
click at [847, 360] on input "Elogio" at bounding box center [844, 359] width 10 height 10
radio input "true"
click at [739, 427] on button "Próximo →" at bounding box center [725, 424] width 124 height 38
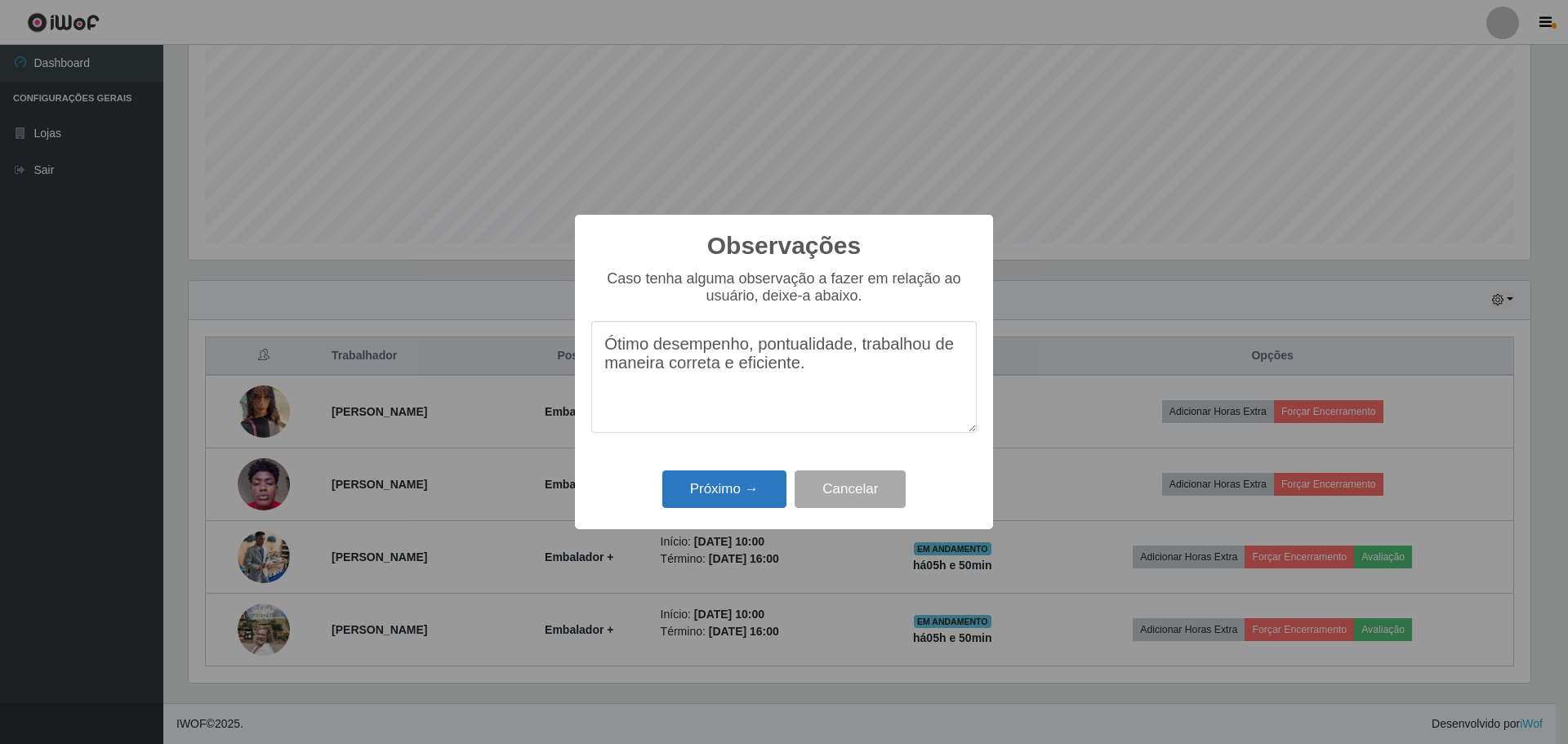
type textarea "Ótimo desempenho, pontualidade, trabalhou de maneira correta e eficiente."
click at [734, 490] on button "Próximo →" at bounding box center [725, 490] width 124 height 38
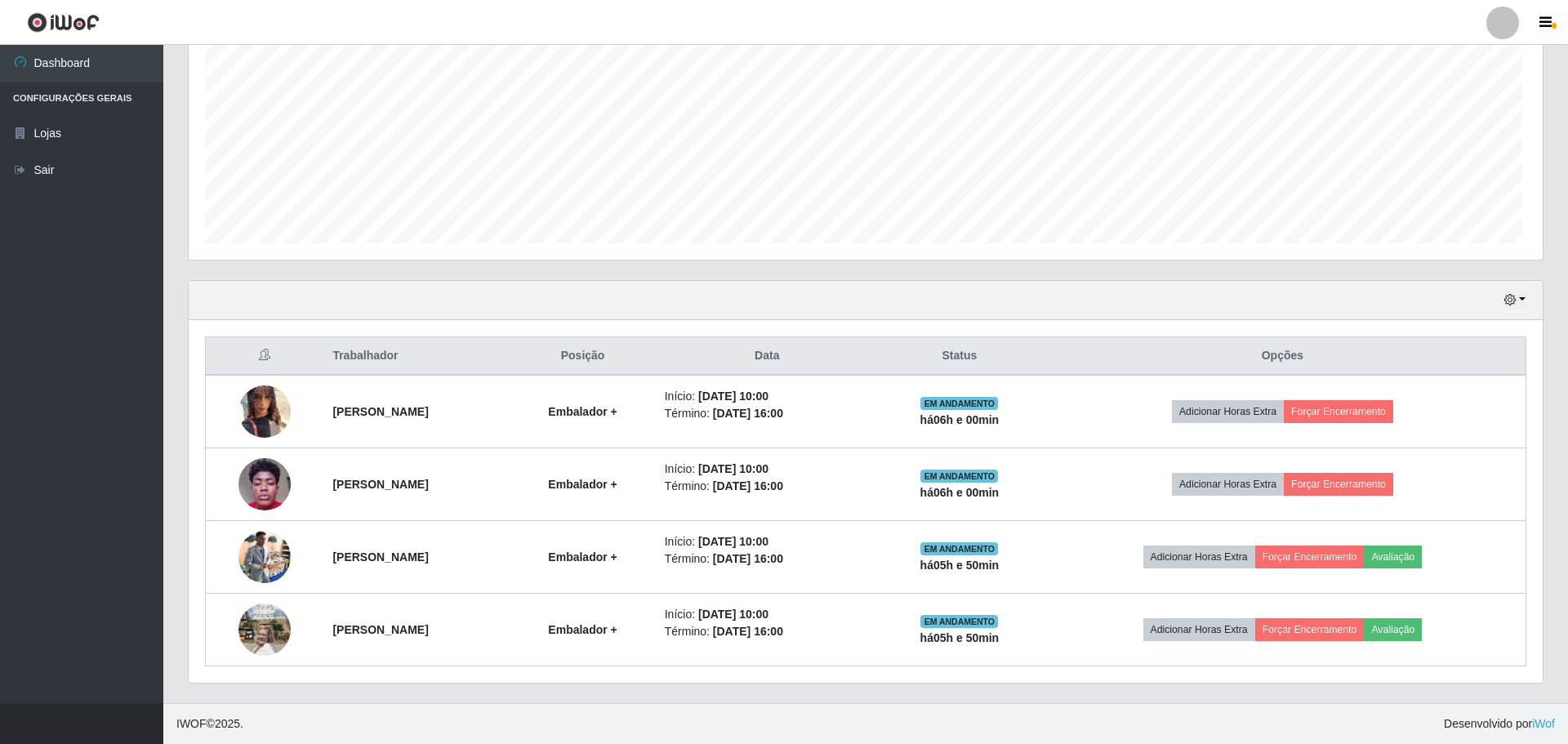
scroll to position [339, 1350]
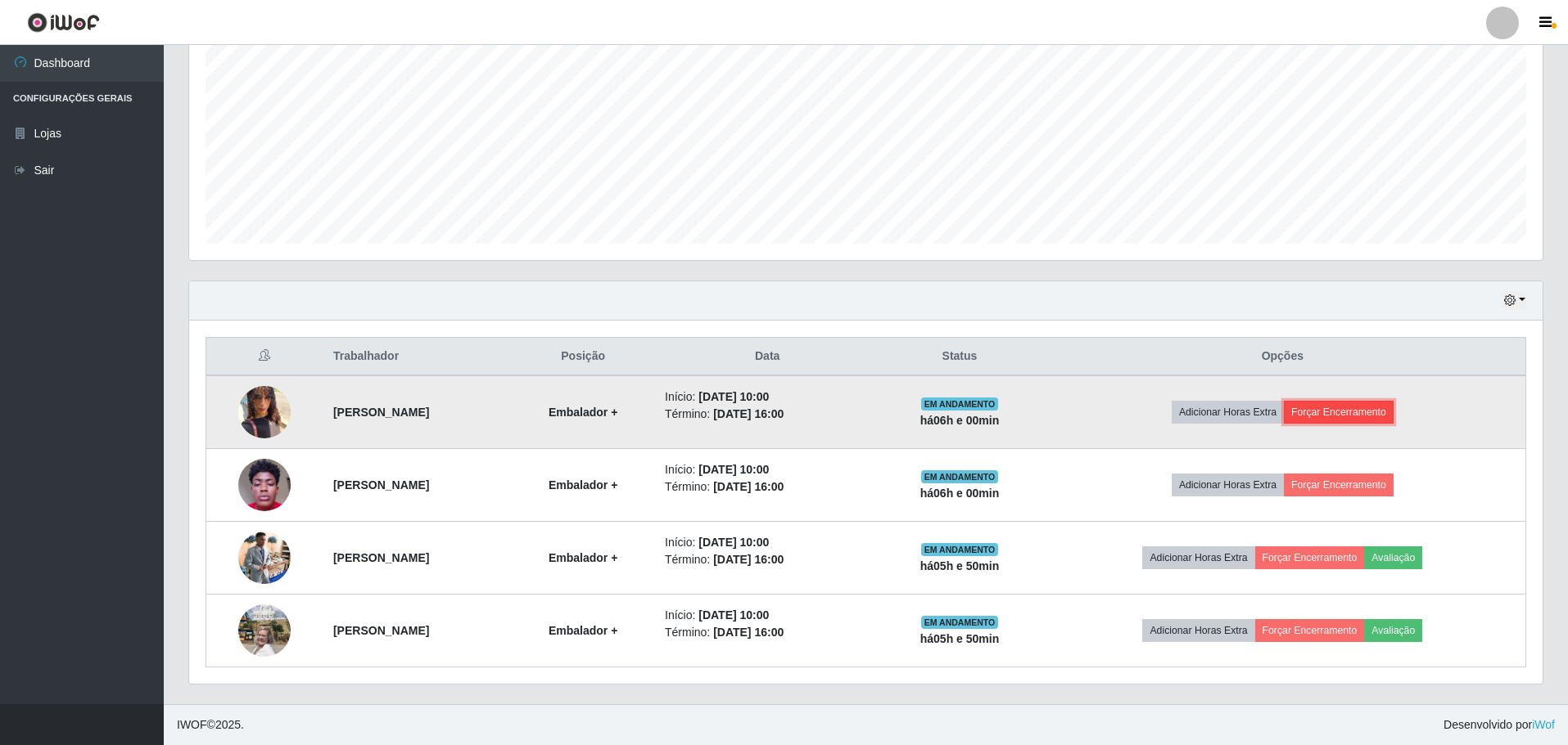
click at [1388, 407] on button "Forçar Encerramento" at bounding box center [1339, 412] width 110 height 22
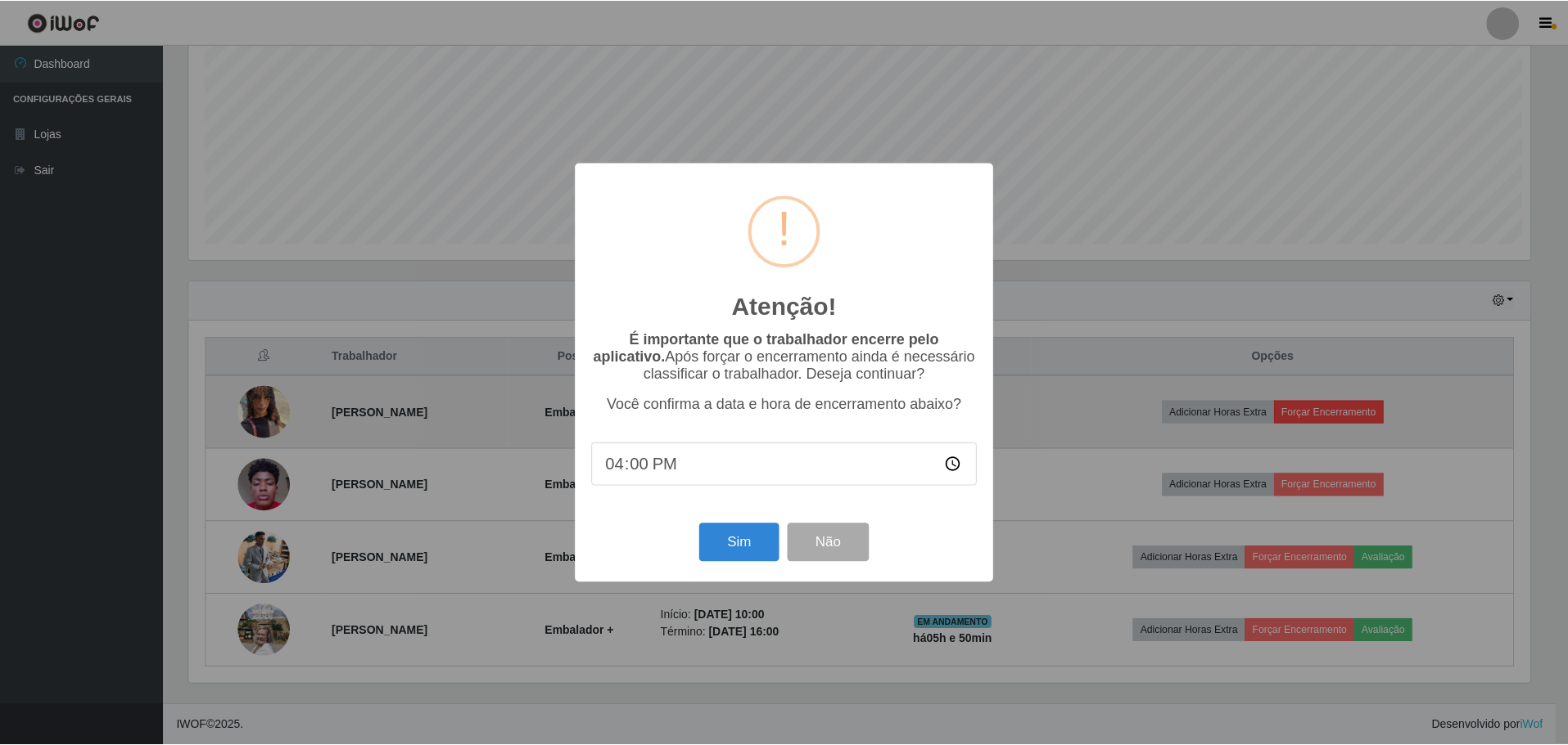
scroll to position [339, 1345]
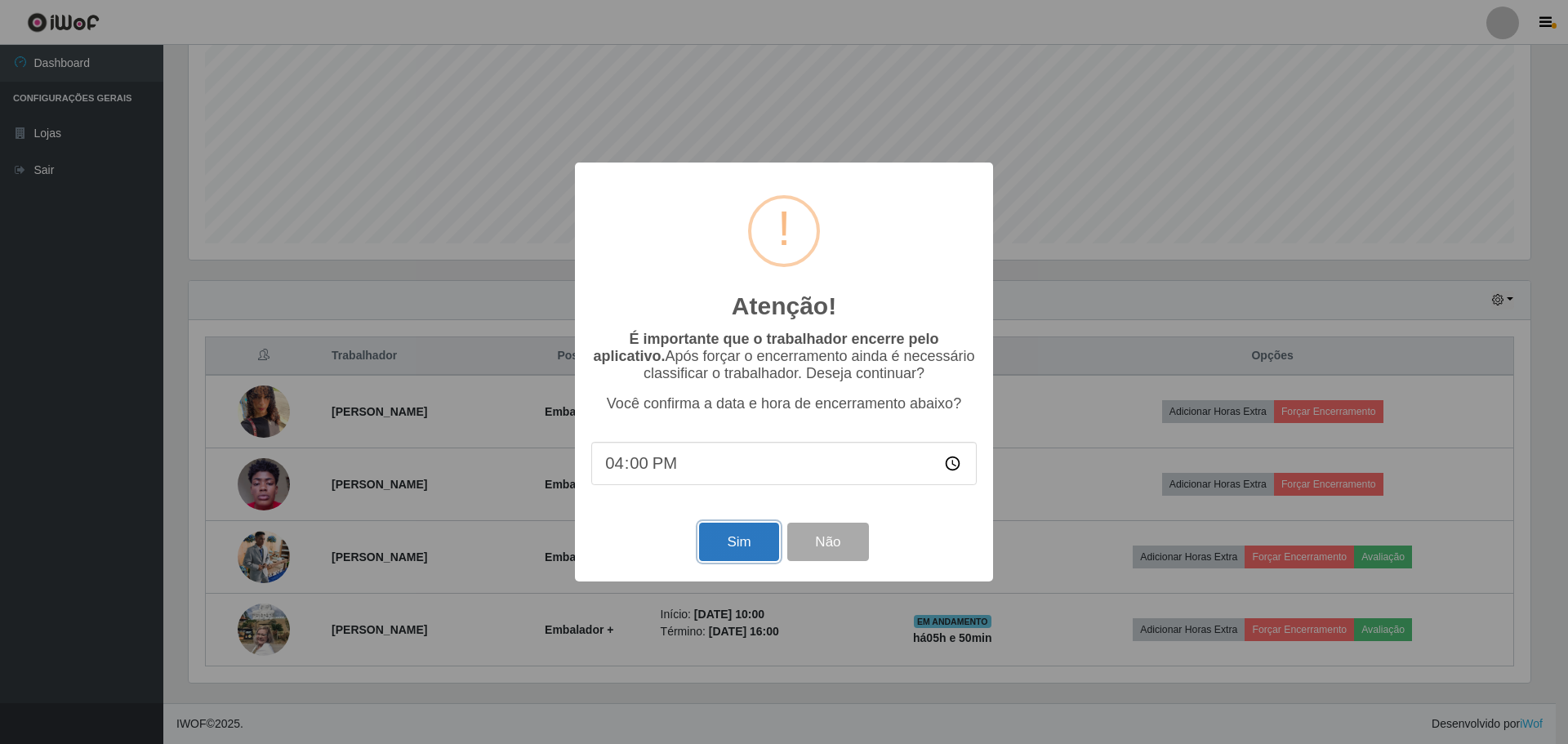
click at [739, 550] on button "Sim" at bounding box center [739, 542] width 79 height 38
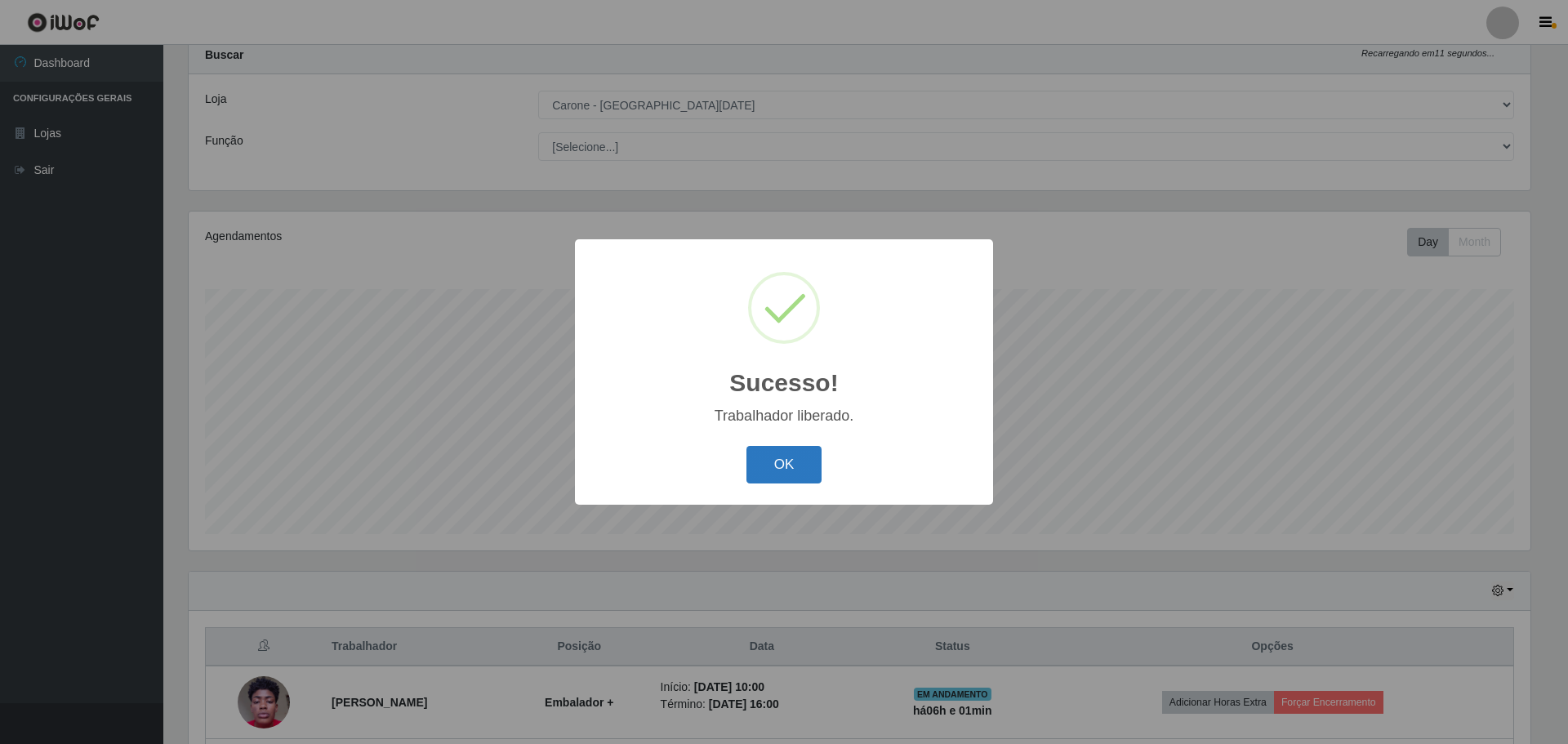
click at [798, 472] on button "OK" at bounding box center [784, 465] width 76 height 38
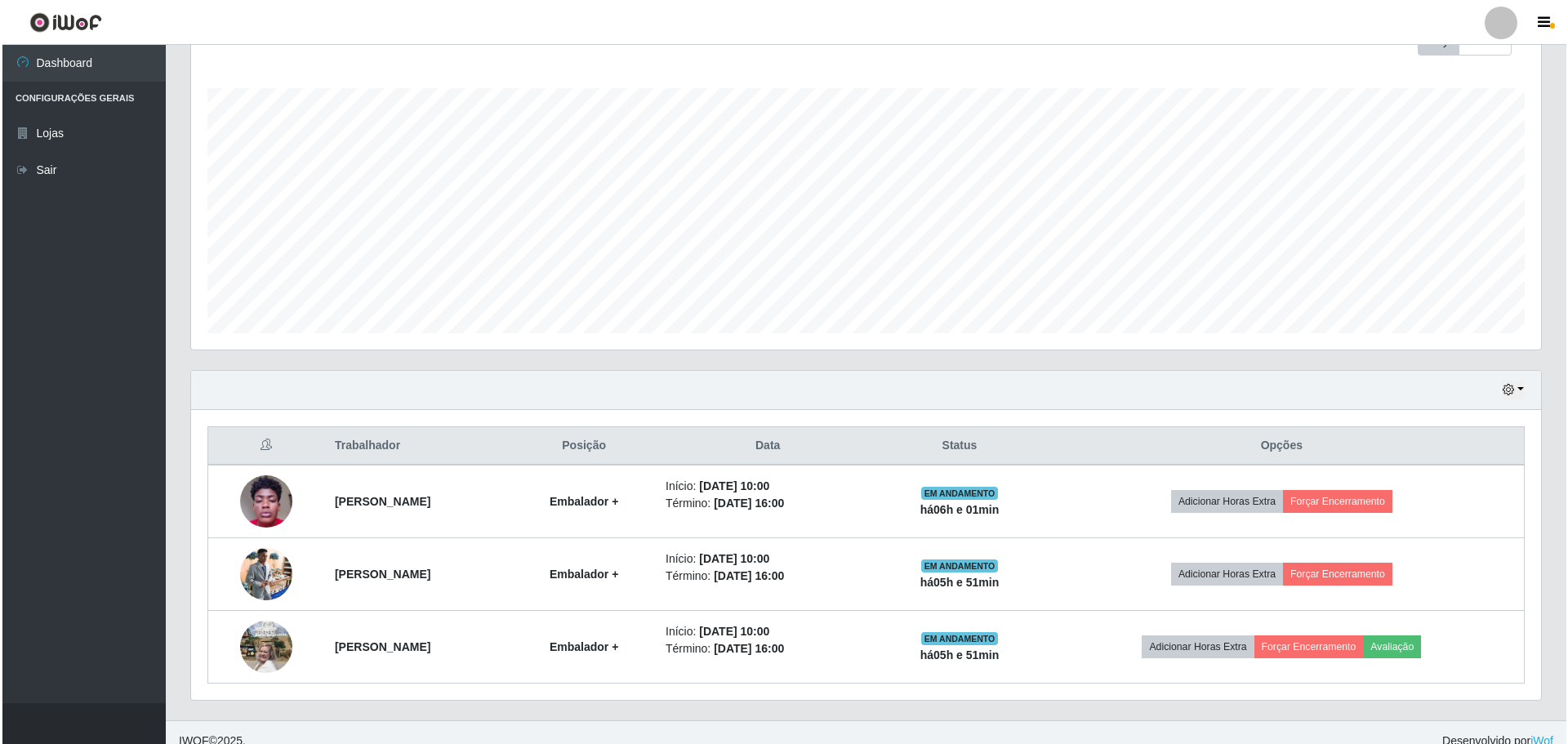
scroll to position [268, 0]
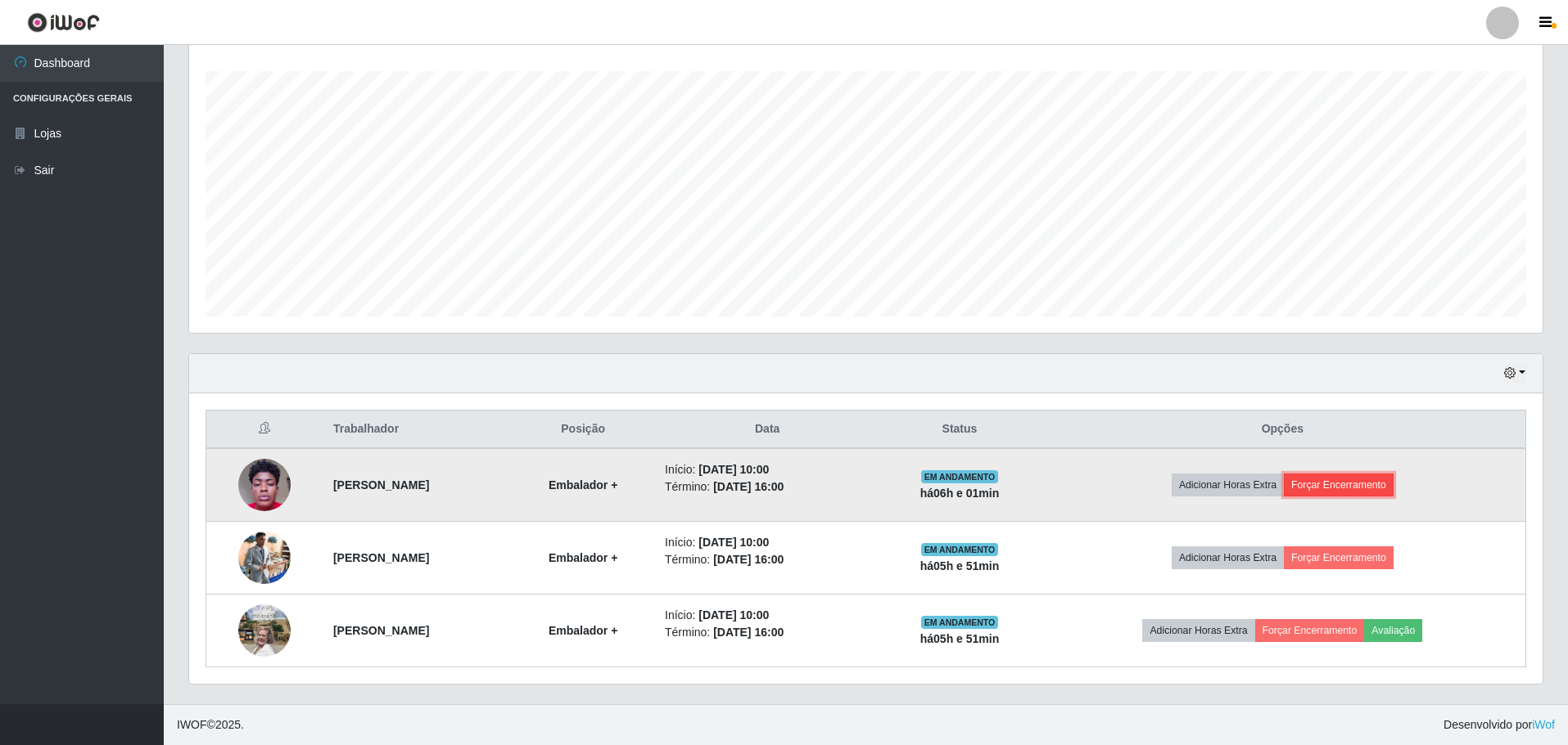
click at [1365, 482] on button "Forçar Encerramento" at bounding box center [1339, 485] width 110 height 22
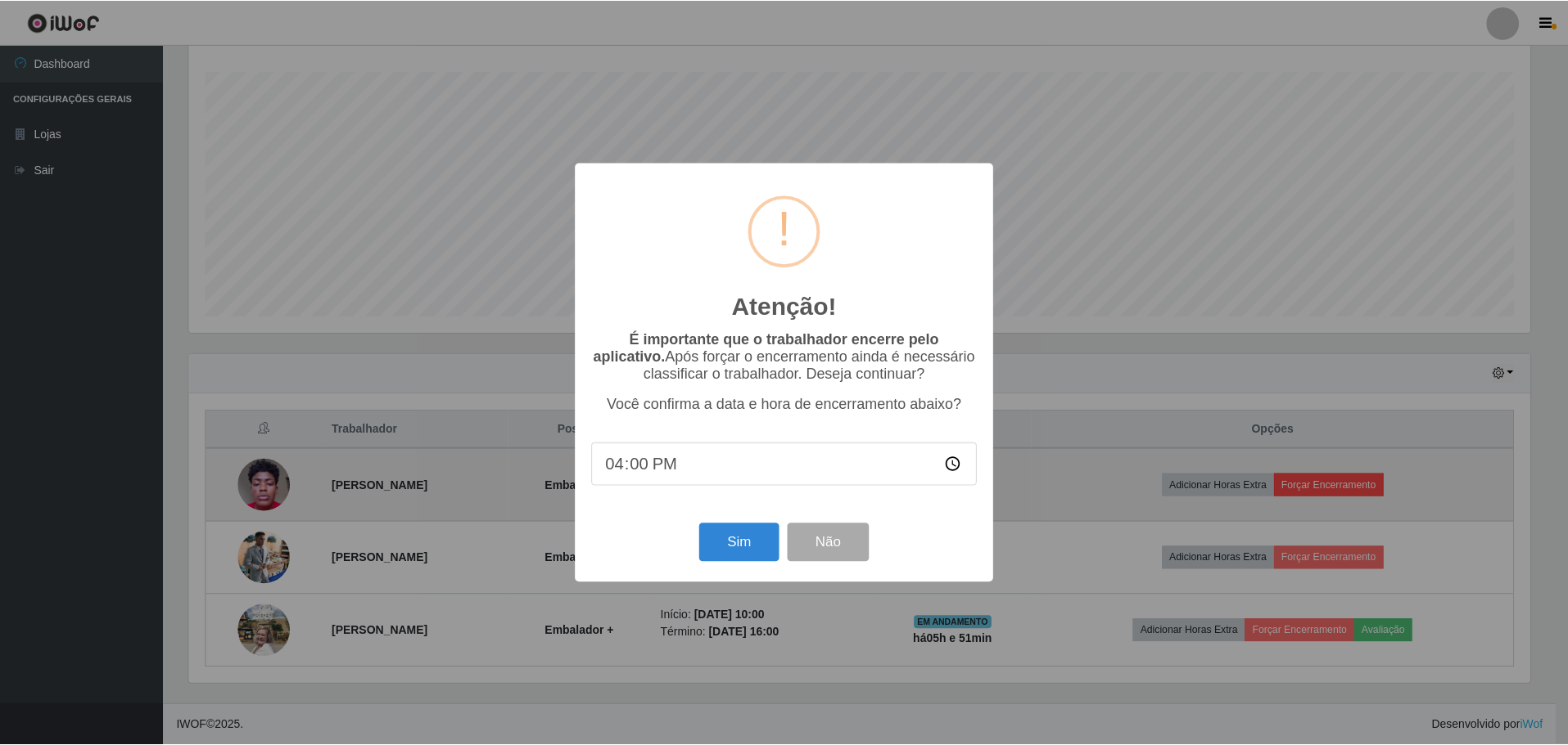
scroll to position [339, 1345]
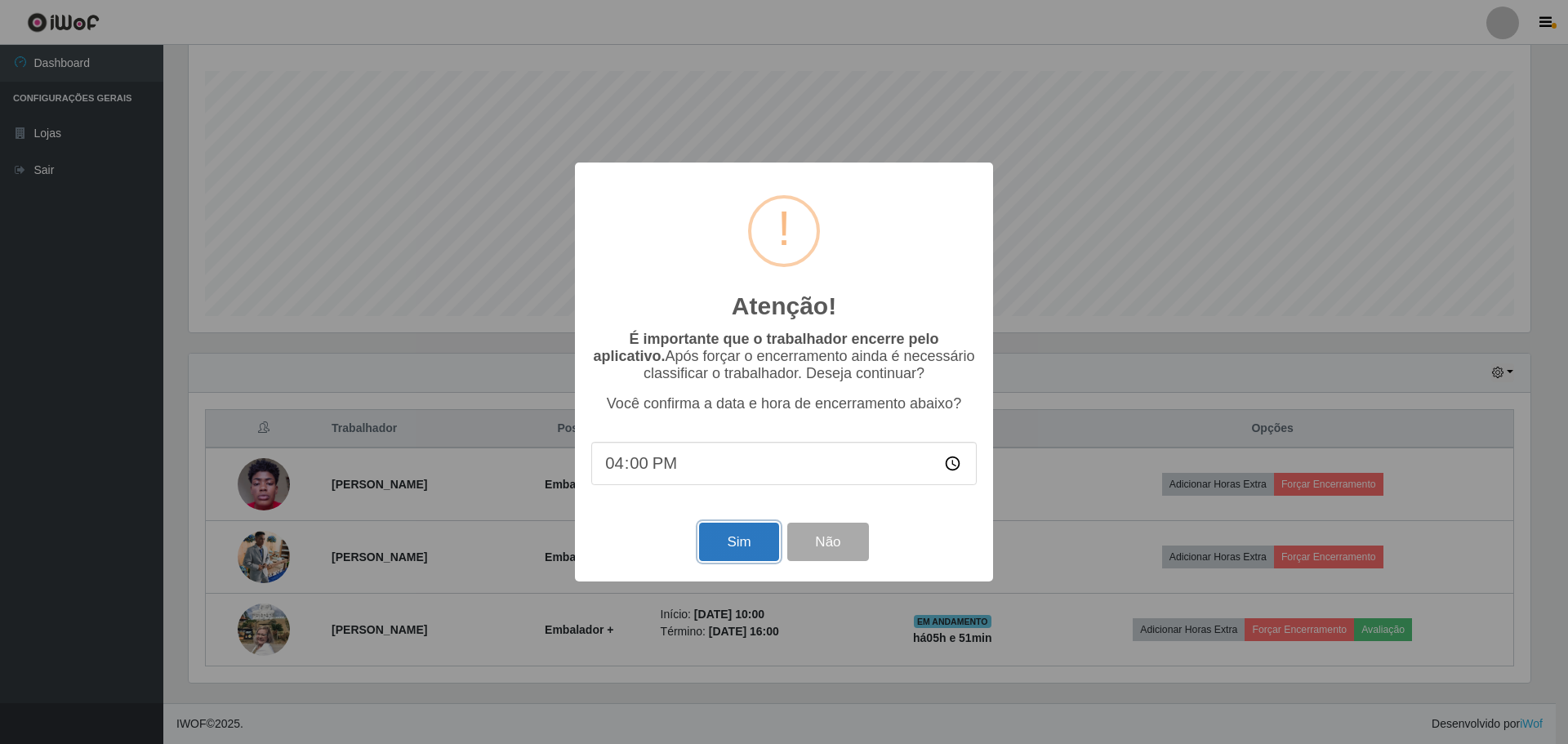
click at [746, 533] on button "Sim" at bounding box center [739, 542] width 79 height 38
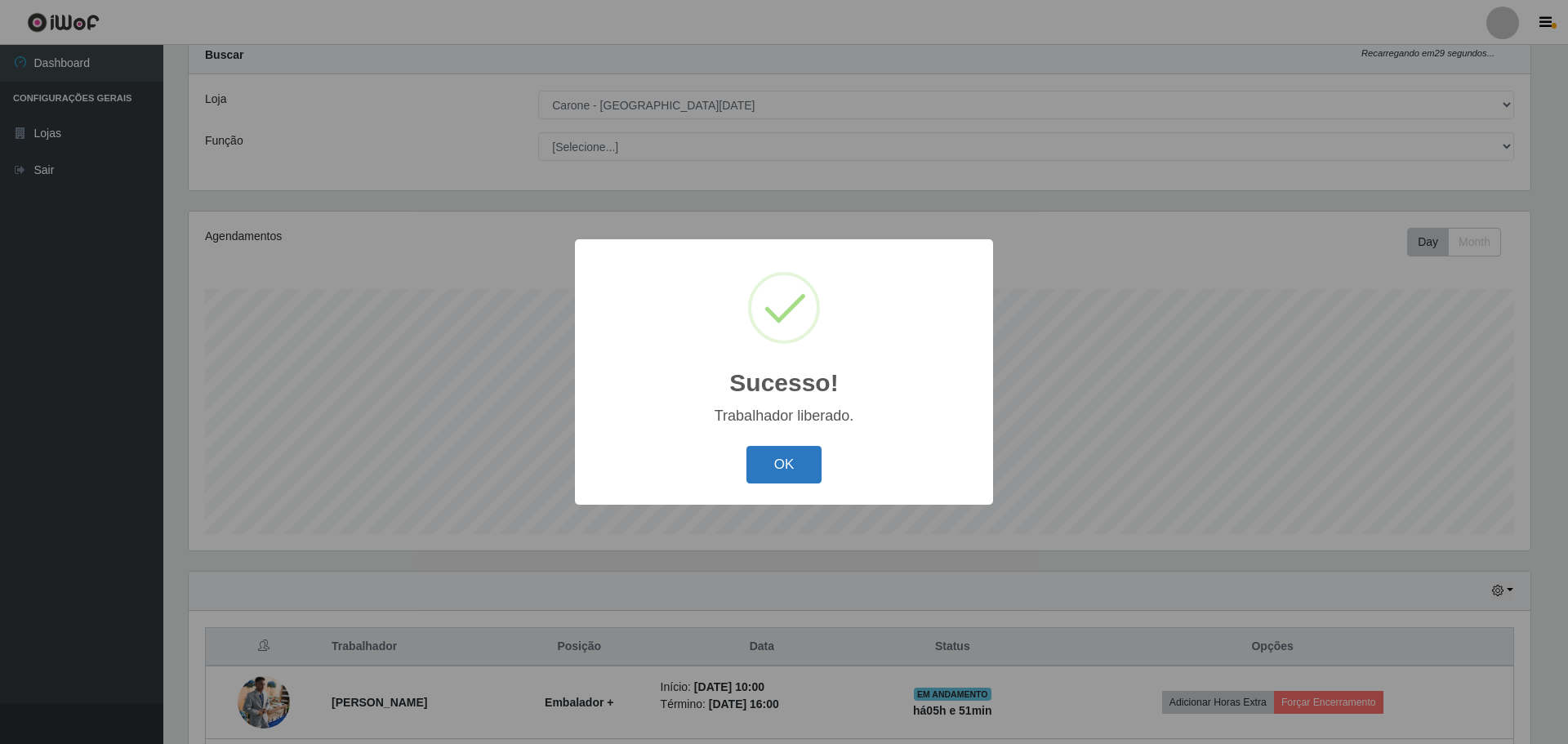
click at [815, 466] on button "OK" at bounding box center [784, 465] width 76 height 38
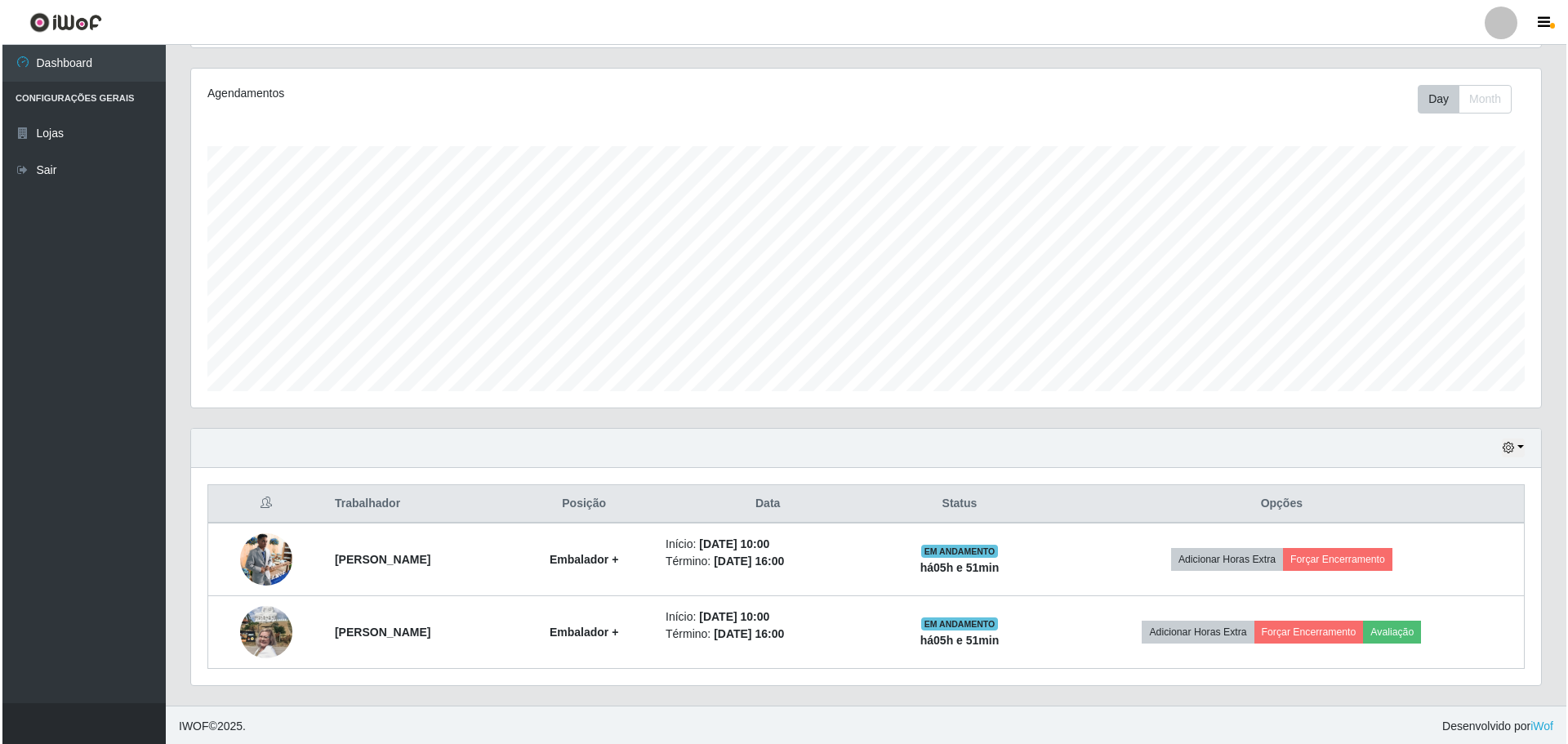
scroll to position [195, 0]
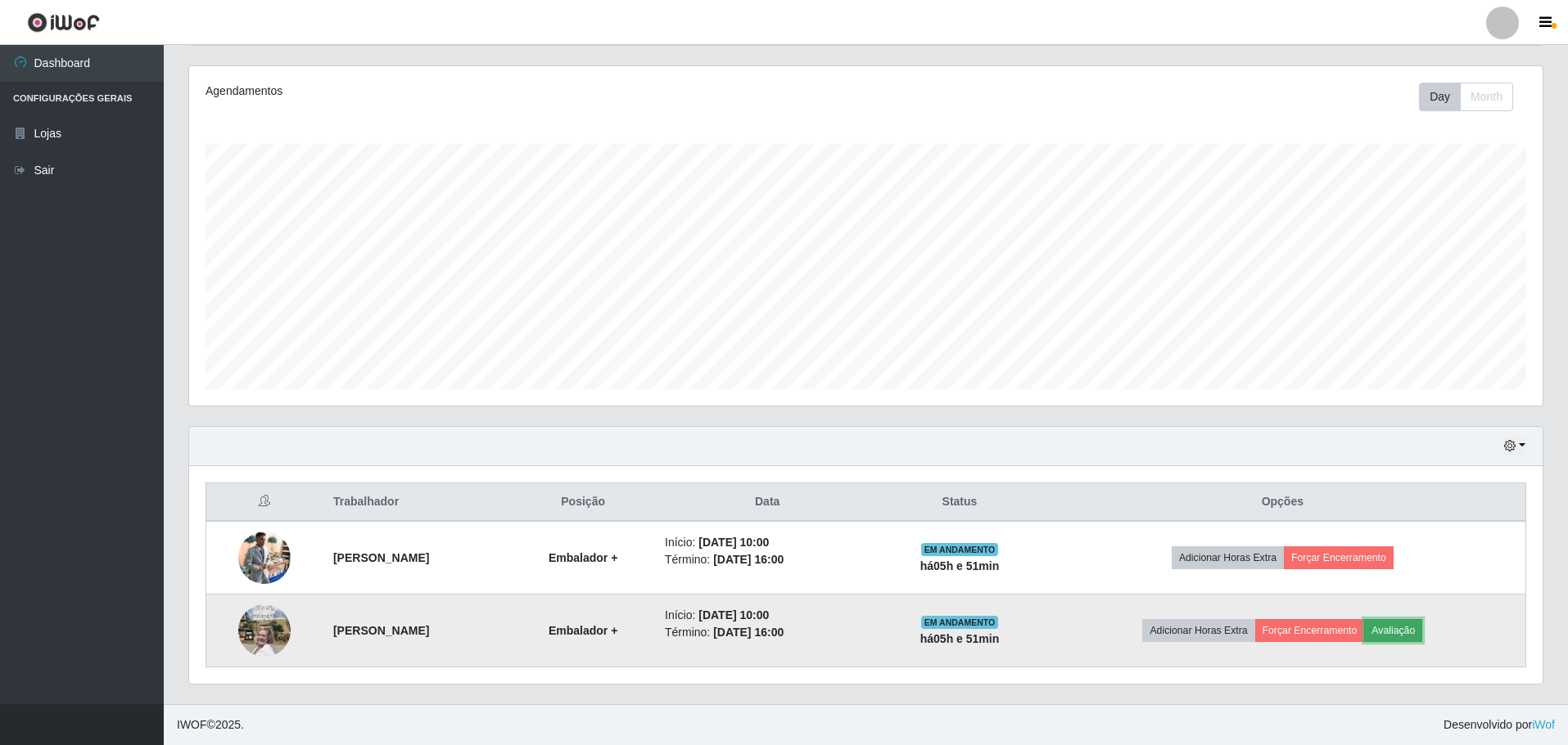
click at [1422, 634] on button "Avaliação" at bounding box center [1392, 631] width 58 height 22
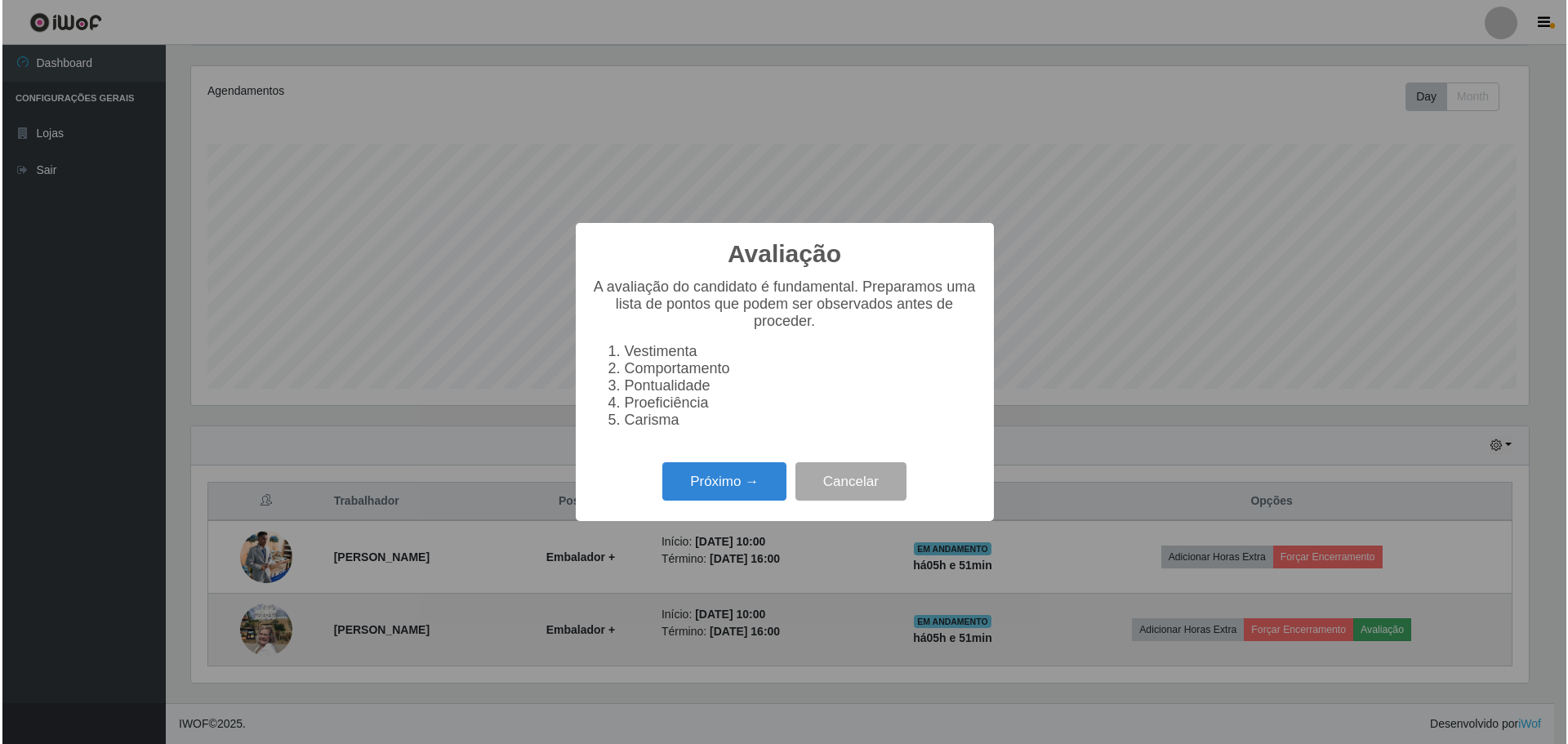
scroll to position [339, 1342]
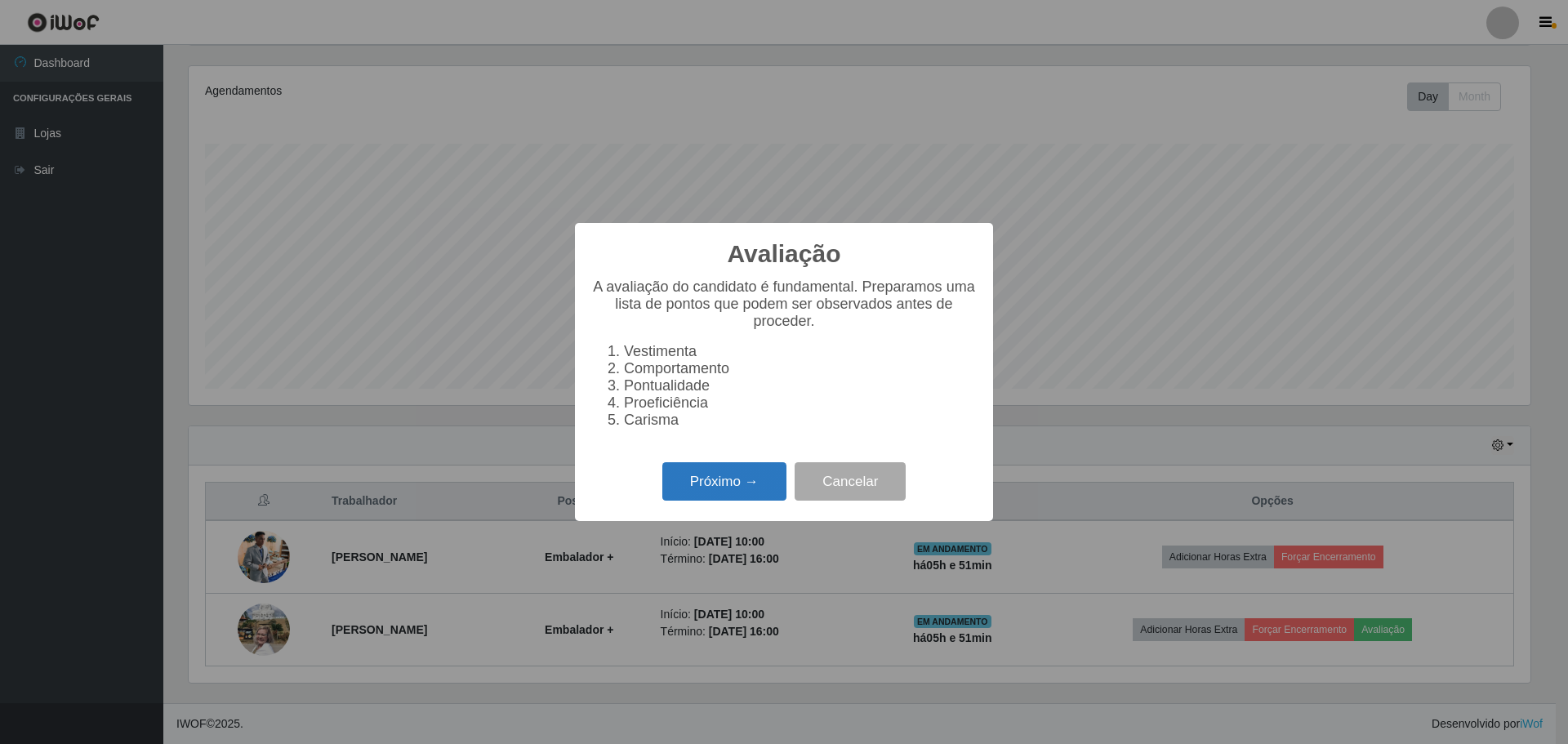
click at [738, 494] on button "Próximo →" at bounding box center [725, 481] width 124 height 38
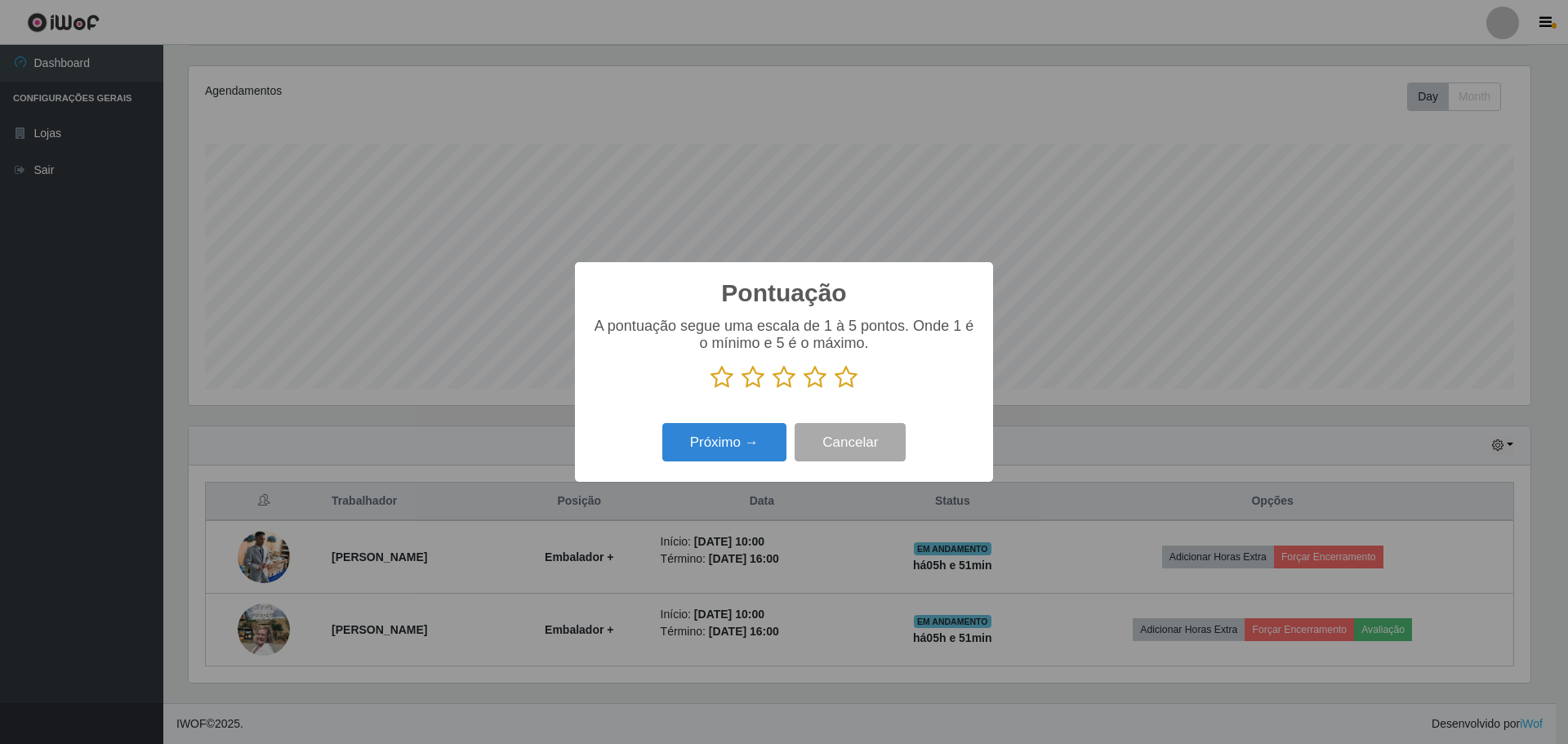
click at [841, 378] on icon at bounding box center [846, 378] width 22 height 24
click at [835, 390] on input "radio" at bounding box center [835, 390] width 0 height 0
click at [754, 432] on button "Próximo →" at bounding box center [725, 442] width 124 height 38
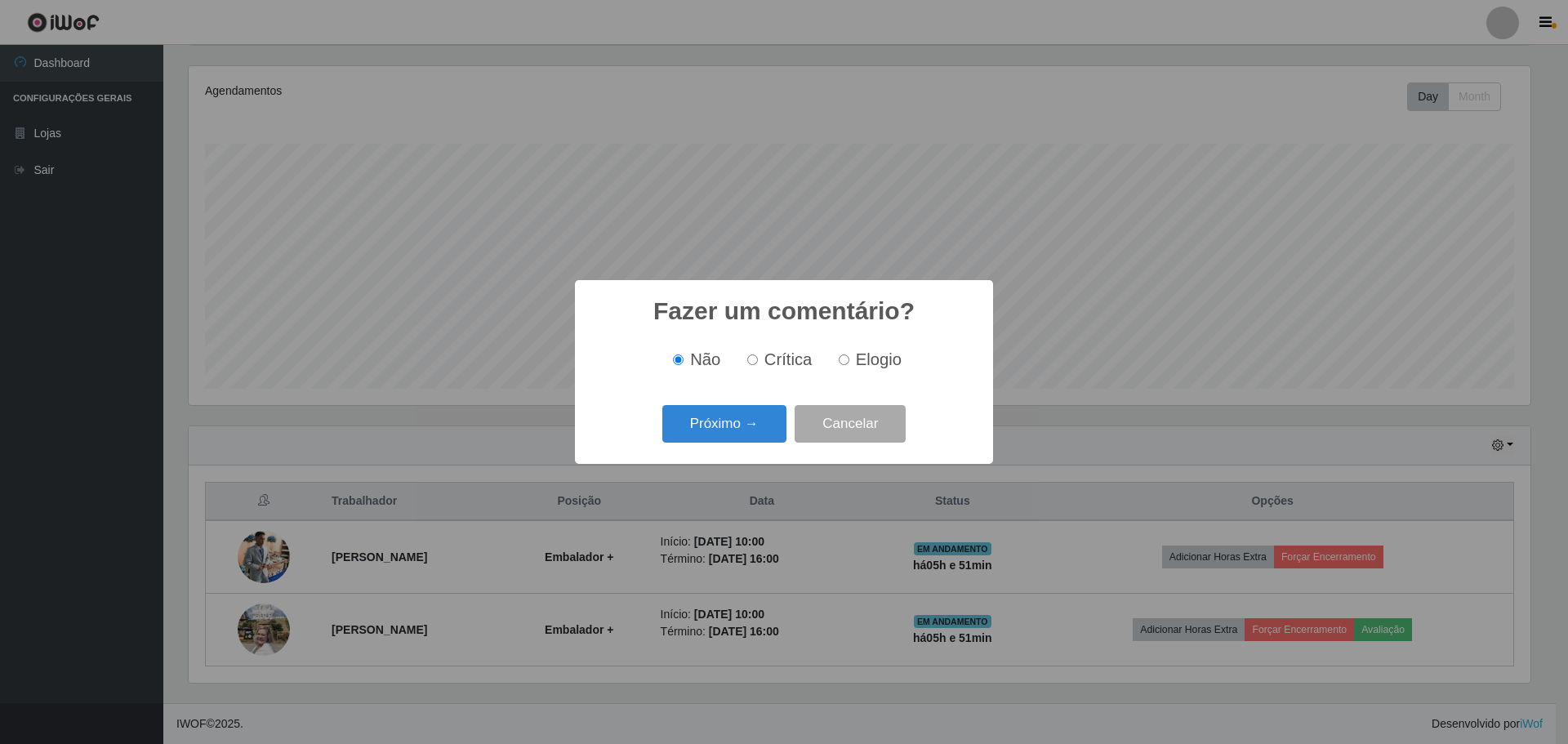
click at [849, 361] on label "Elogio" at bounding box center [867, 360] width 69 height 19
click at [849, 361] on input "Elogio" at bounding box center [844, 359] width 10 height 10
radio input "true"
click at [750, 432] on button "Próximo →" at bounding box center [725, 424] width 124 height 38
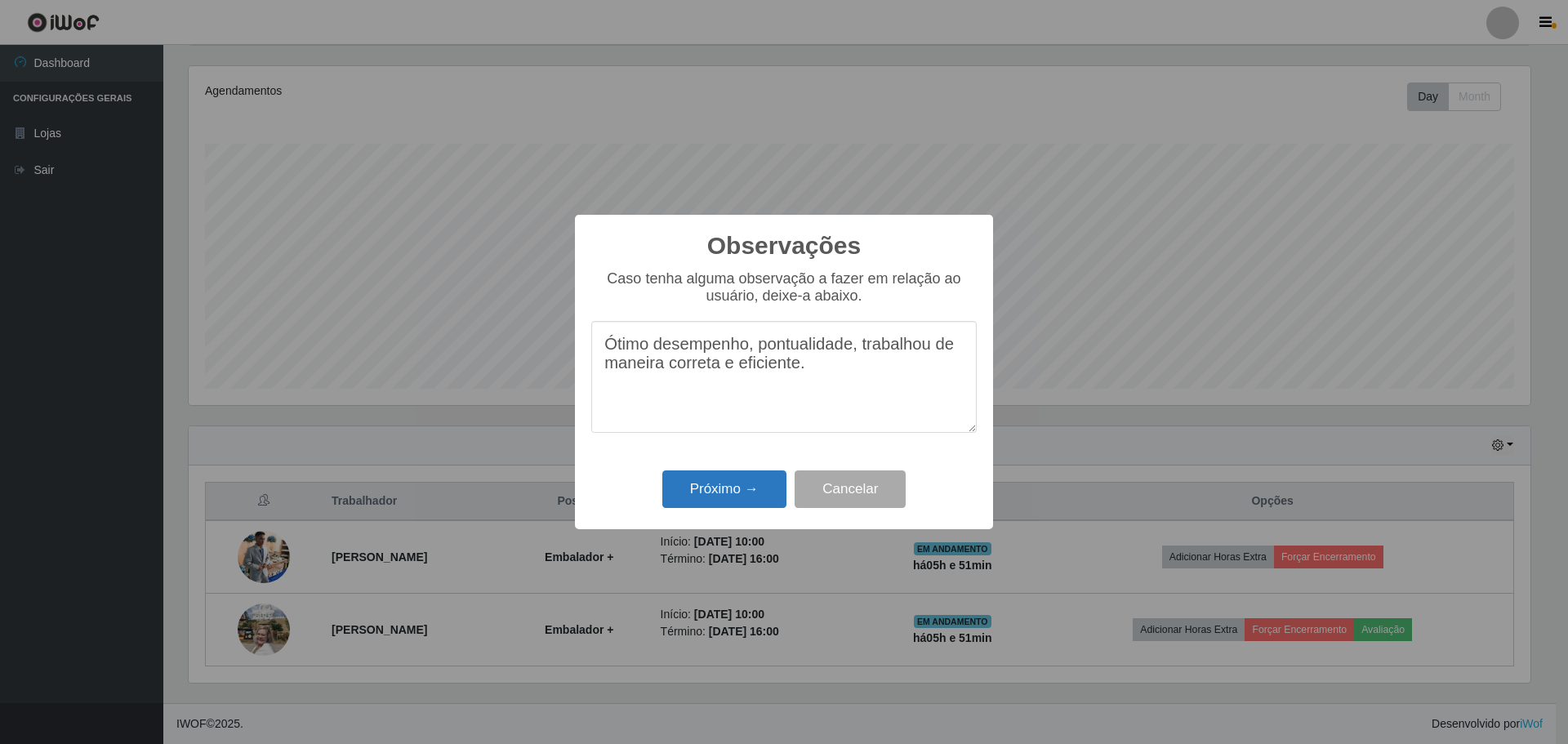
type textarea "Ótimo desempenho, pontualidade, trabalhou de maneira correta e eficiente."
click at [719, 487] on button "Próximo →" at bounding box center [725, 490] width 124 height 38
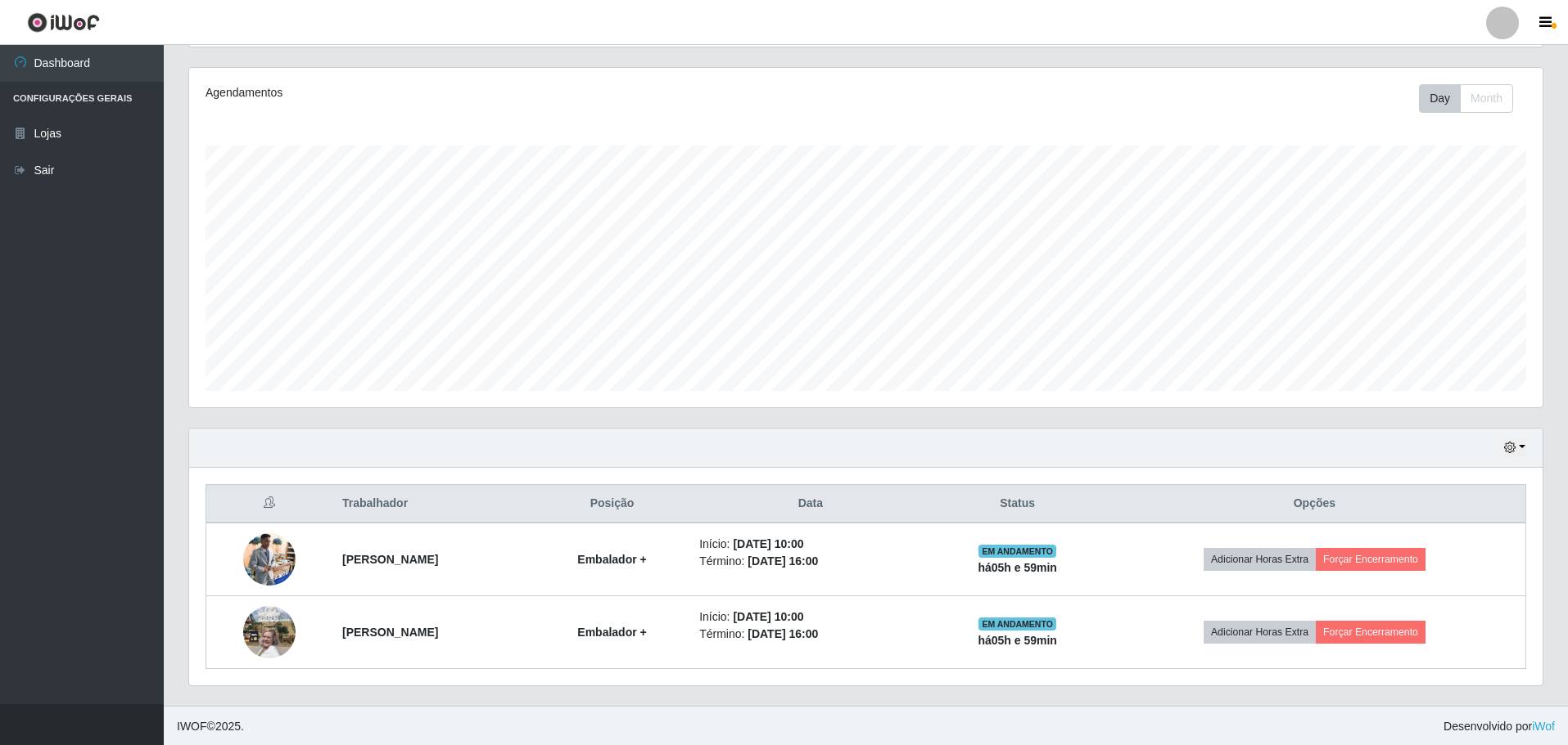
scroll to position [196, 0]
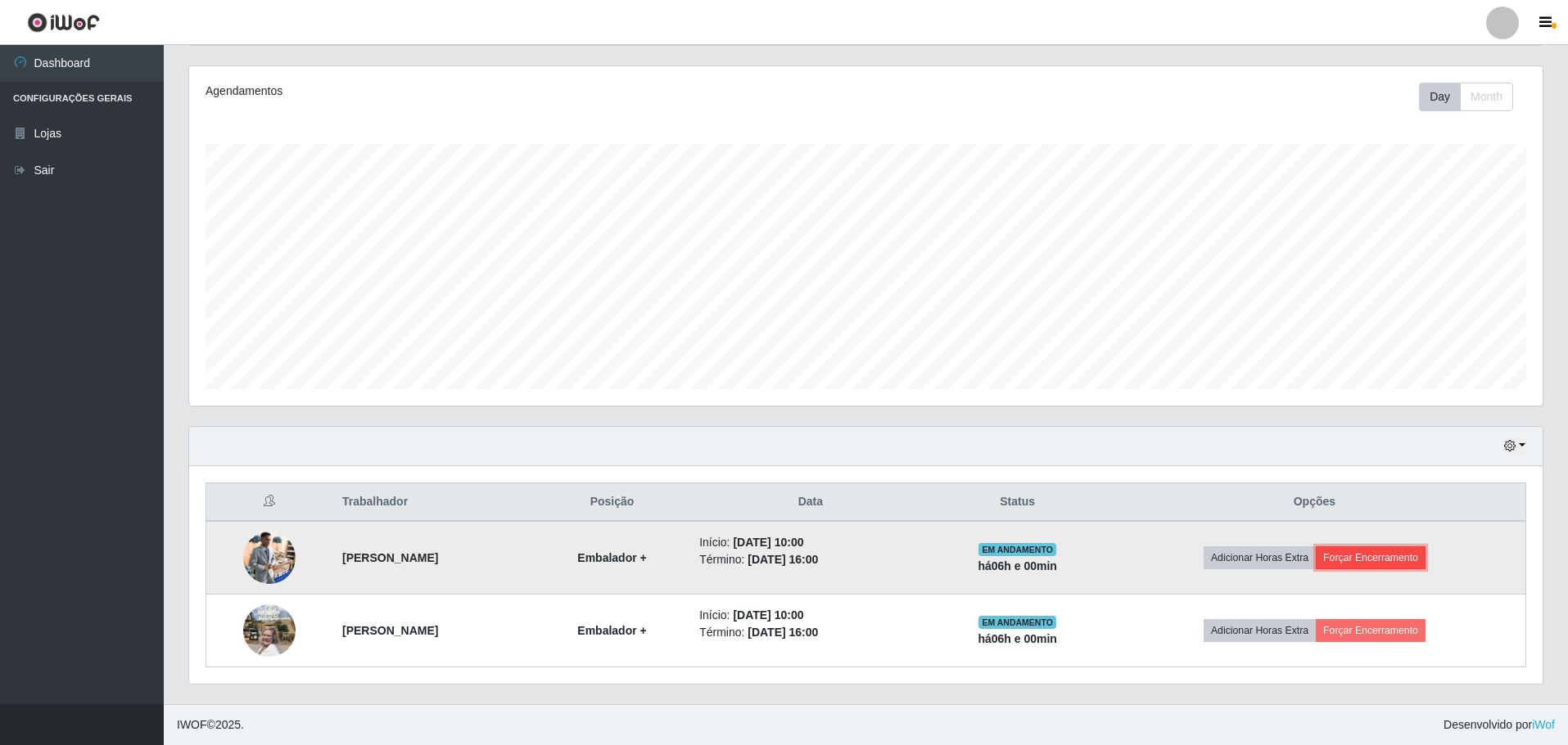
click at [1381, 556] on button "Forçar Encerramento" at bounding box center [1370, 558] width 110 height 22
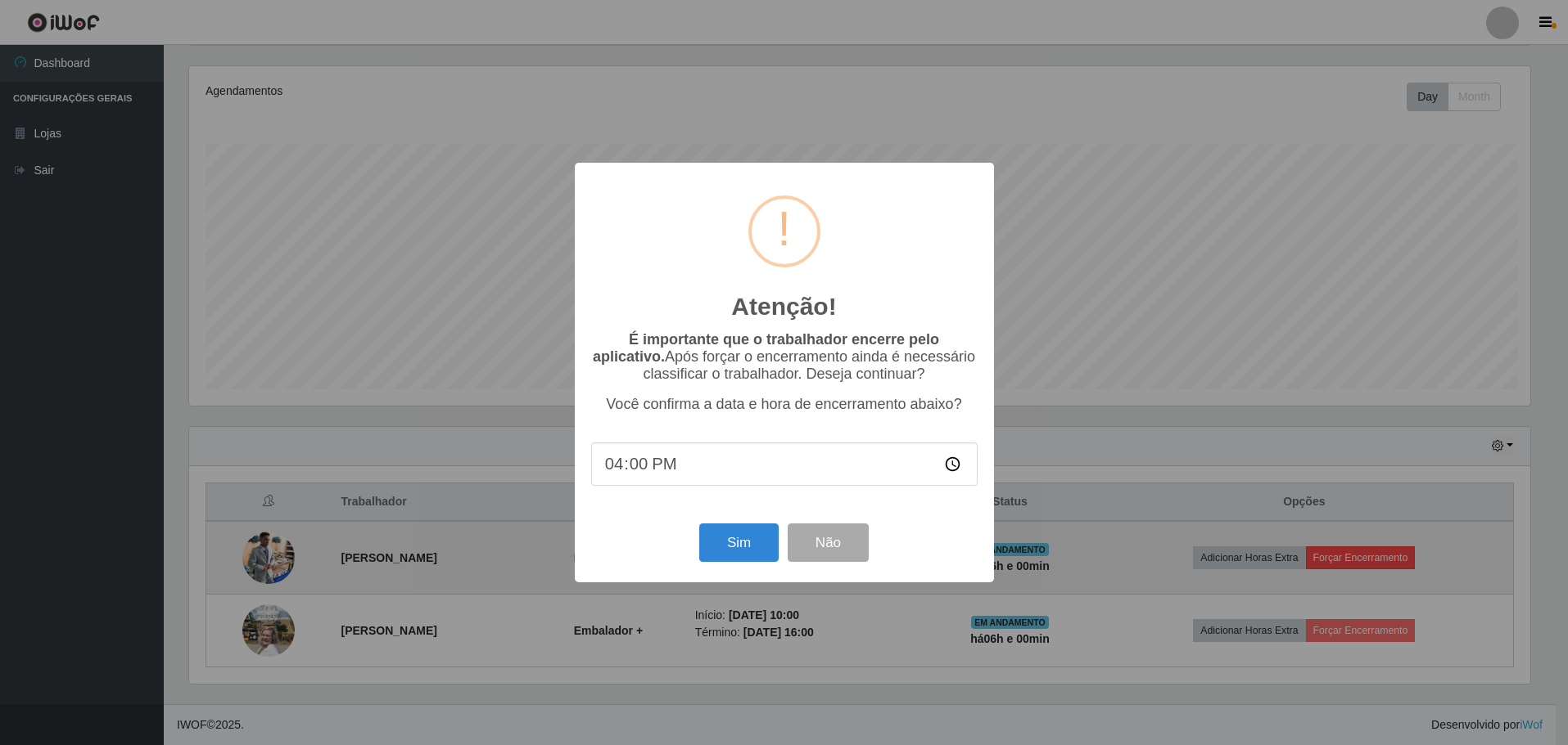
scroll to position [339, 1345]
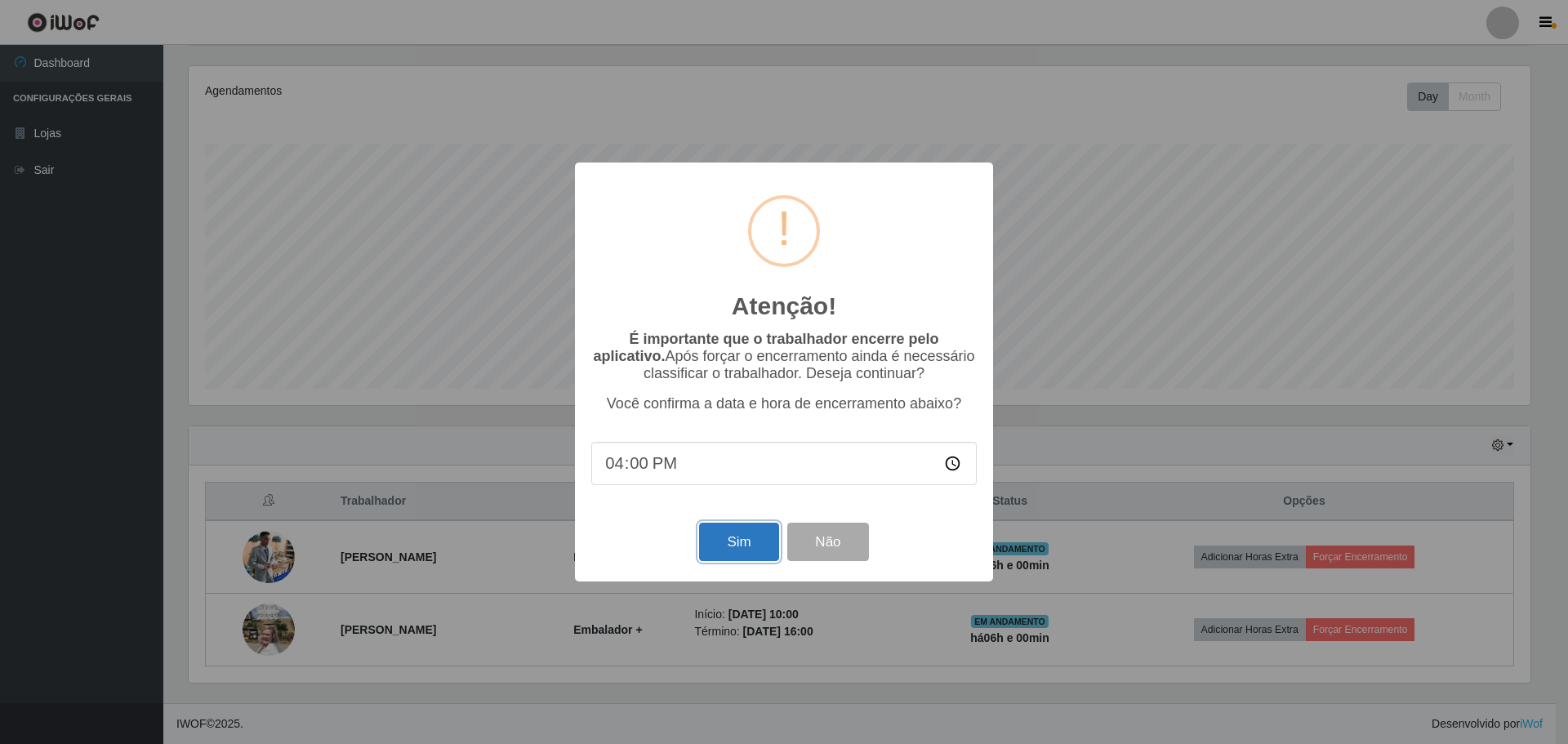
click at [733, 549] on button "Sim" at bounding box center [739, 542] width 79 height 38
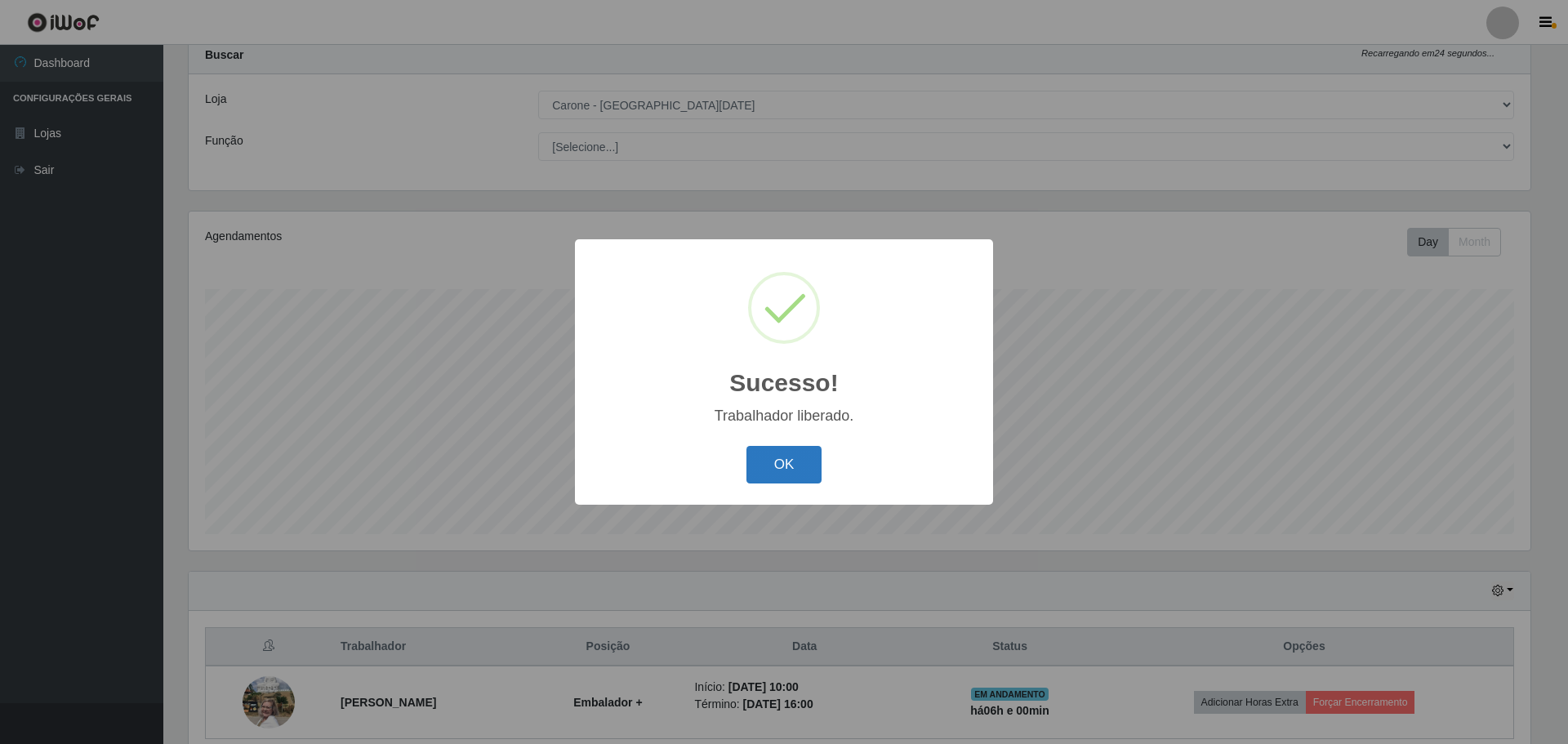
click at [797, 467] on button "OK" at bounding box center [784, 465] width 76 height 38
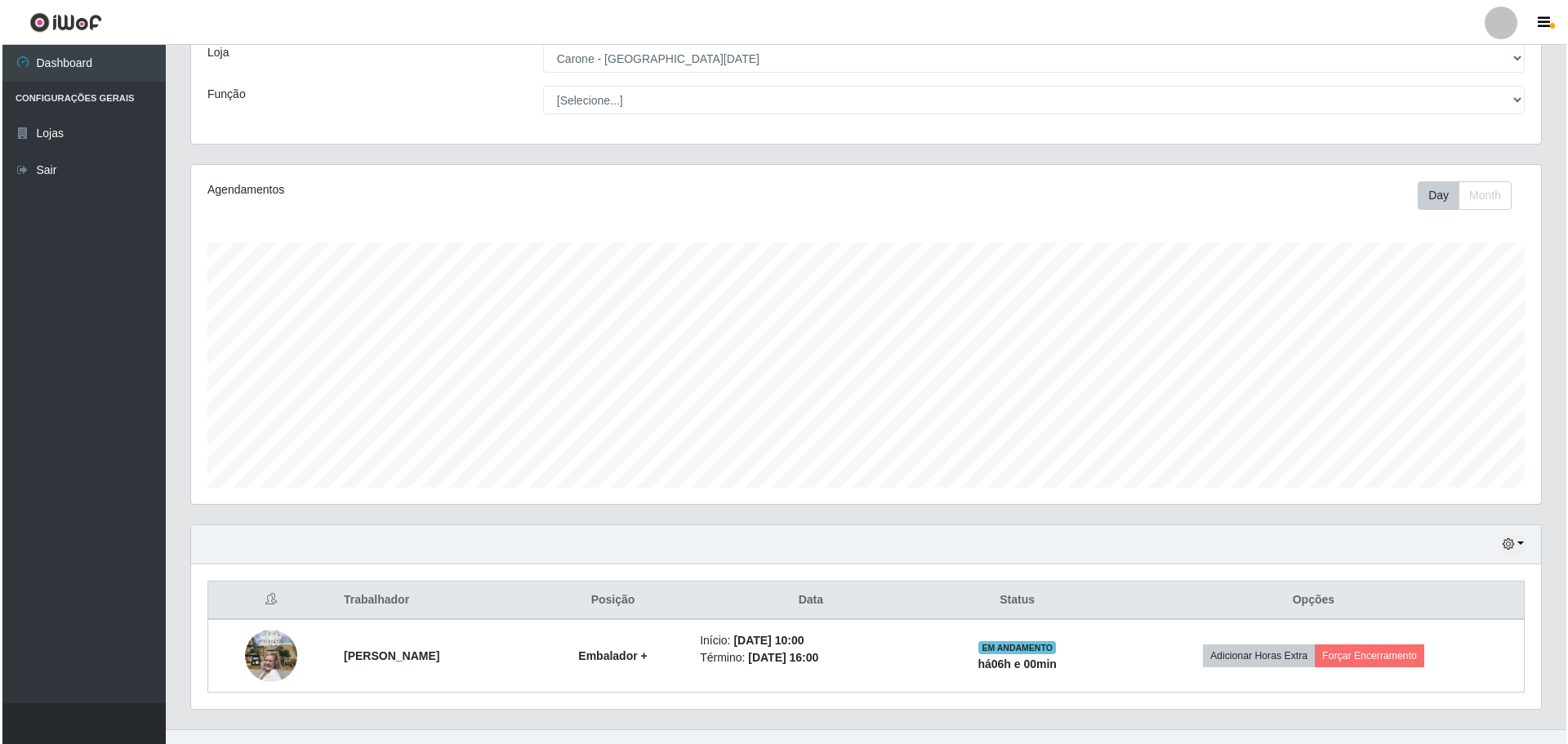
scroll to position [123, 0]
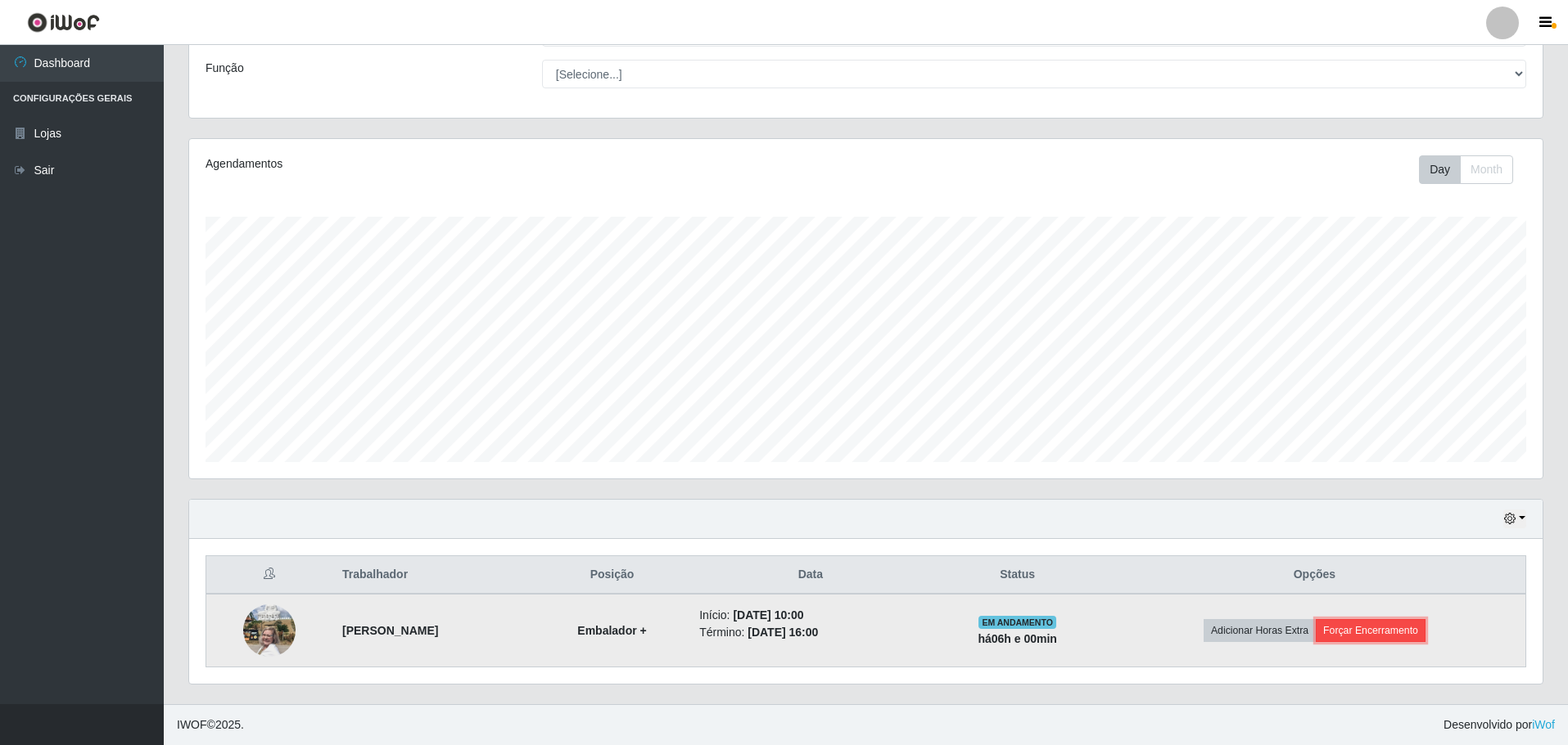
click at [1379, 628] on button "Forçar Encerramento" at bounding box center [1370, 631] width 110 height 22
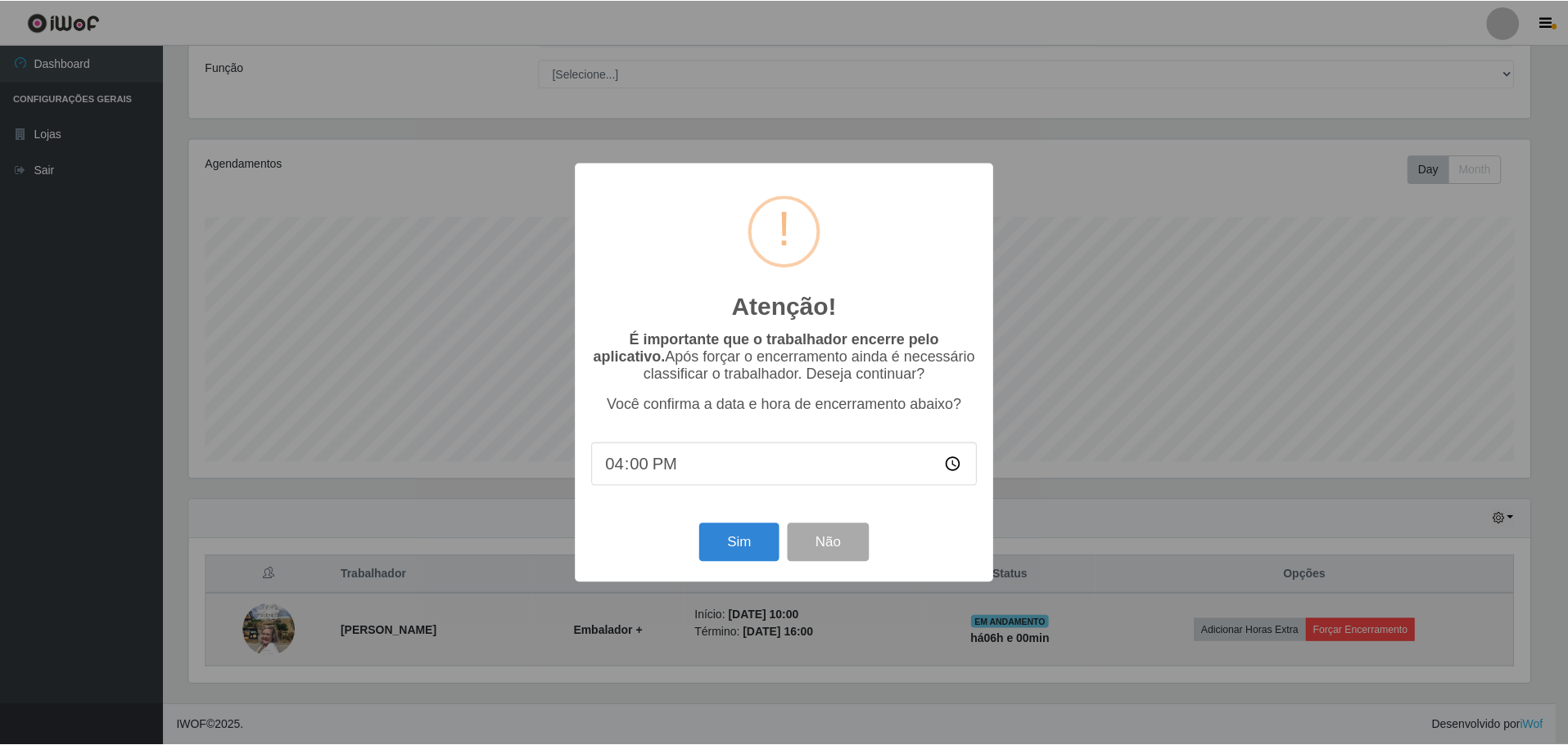
scroll to position [339, 1345]
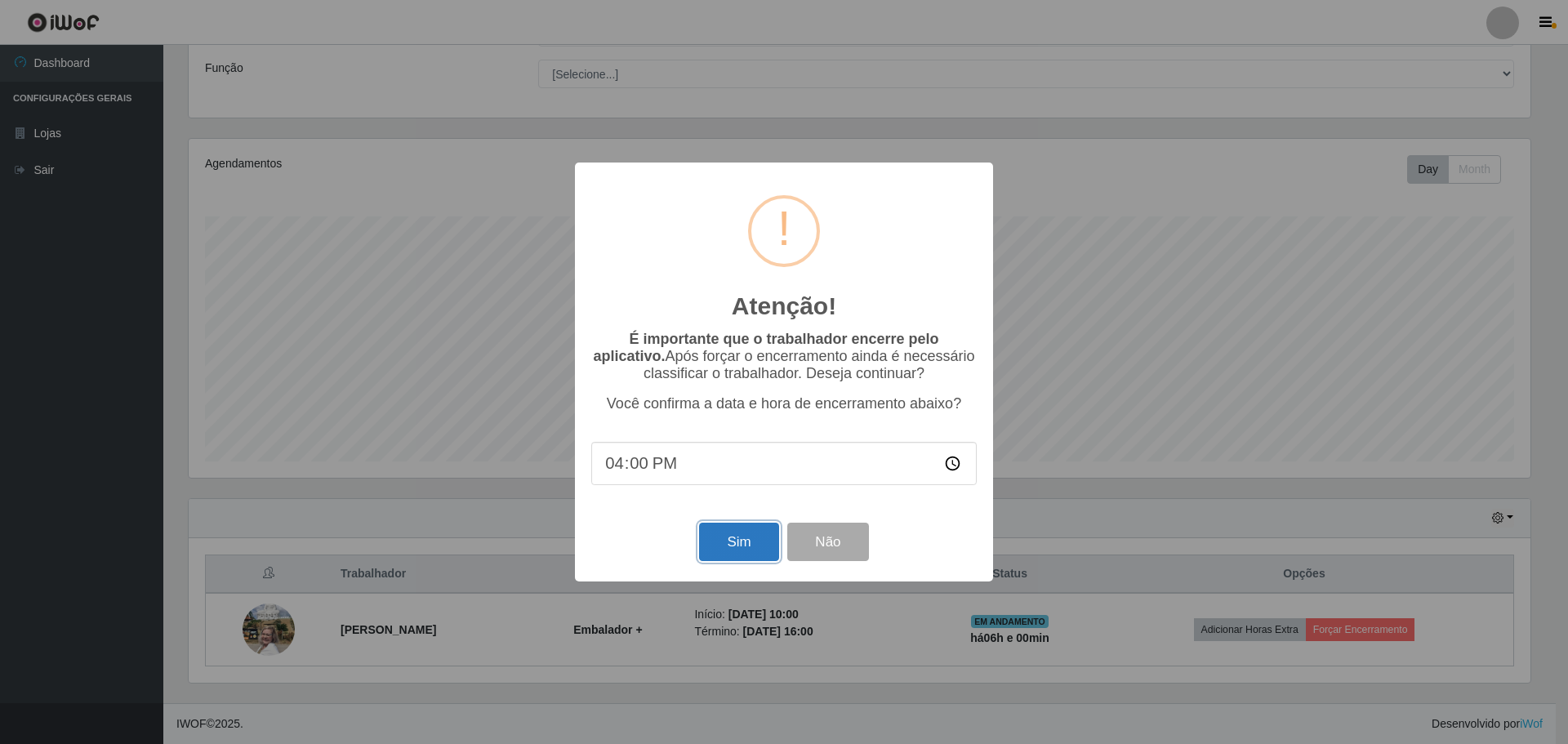
click at [746, 547] on button "Sim" at bounding box center [739, 542] width 79 height 38
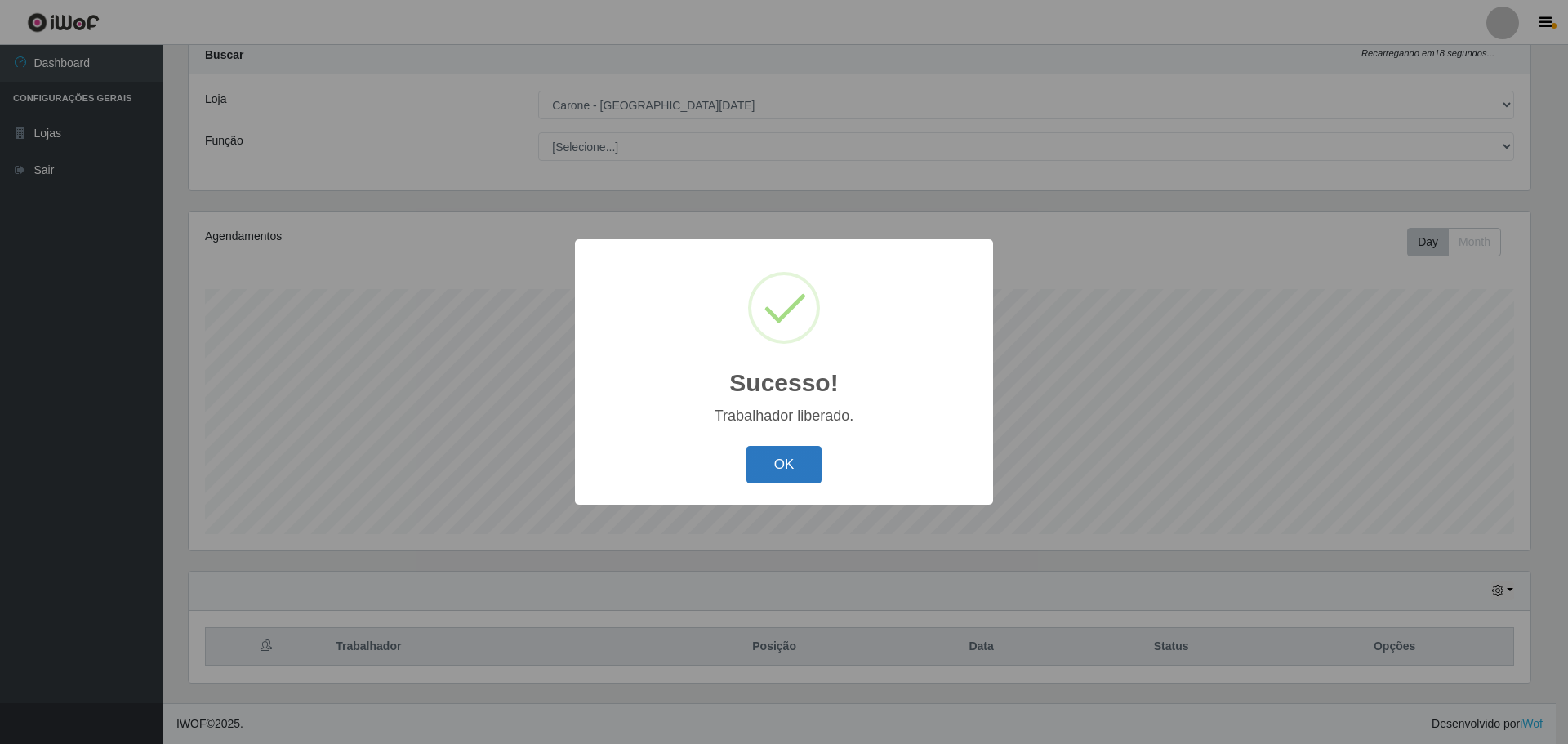
click at [784, 463] on button "OK" at bounding box center [784, 465] width 76 height 38
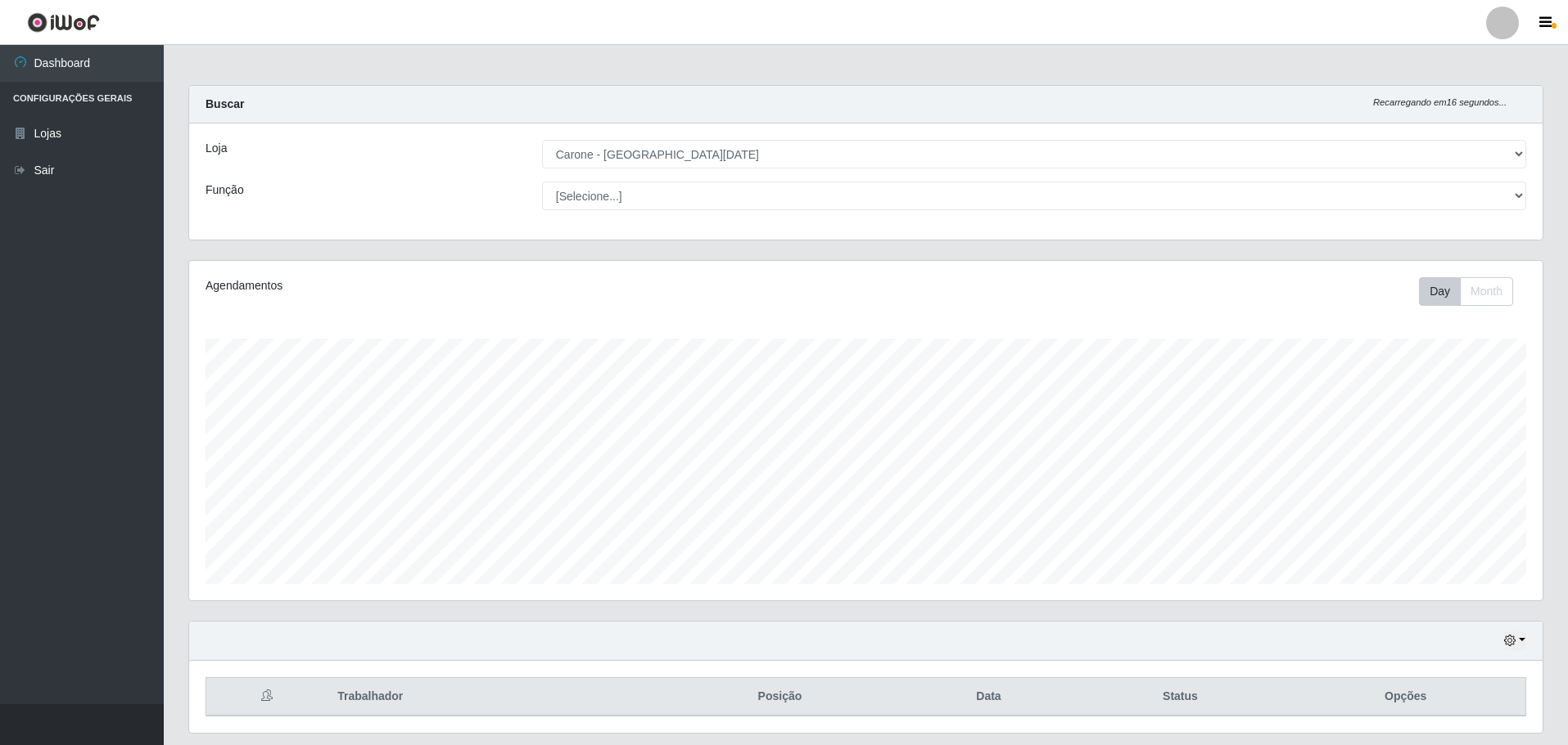
scroll to position [50, 0]
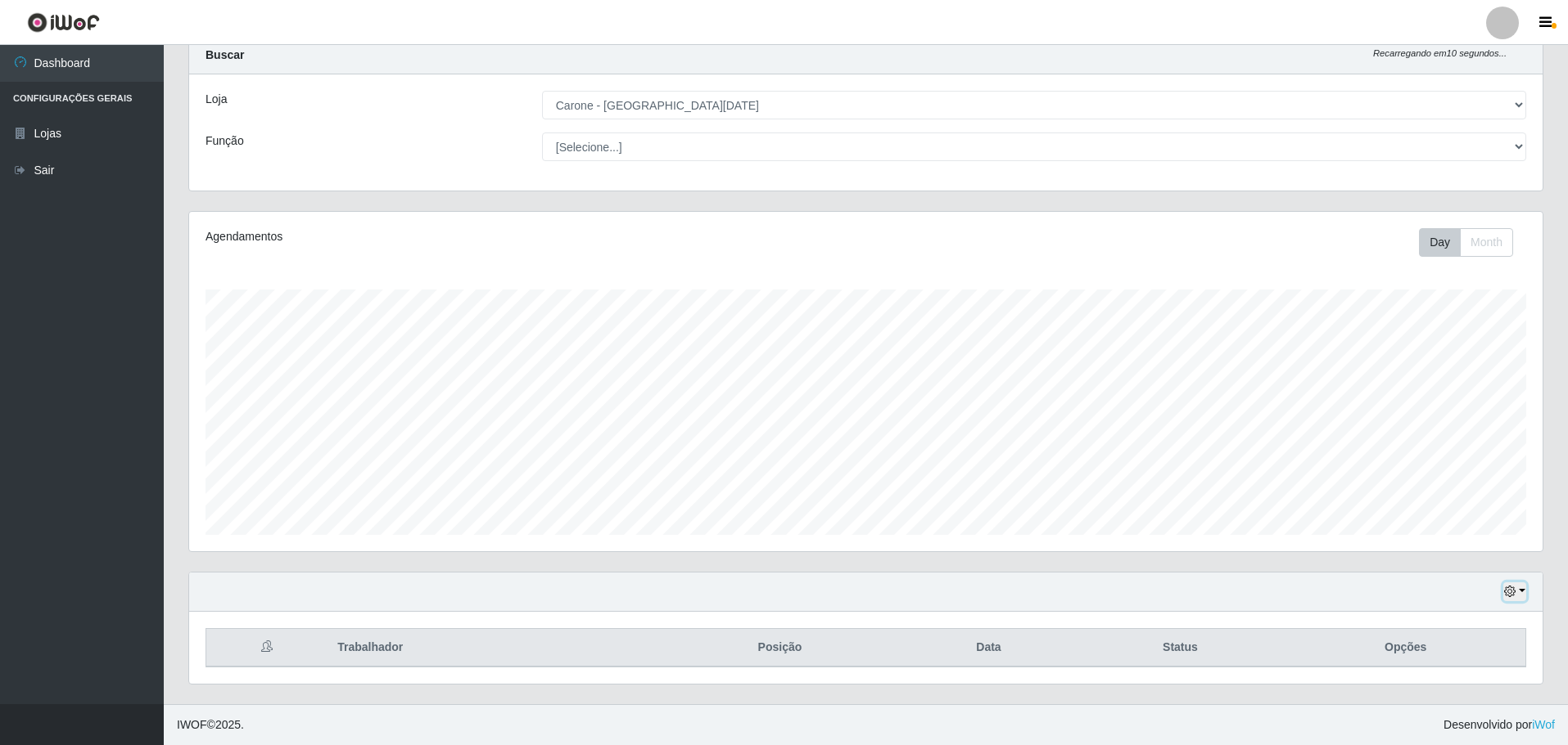
click at [1525, 591] on button "button" at bounding box center [1514, 592] width 23 height 19
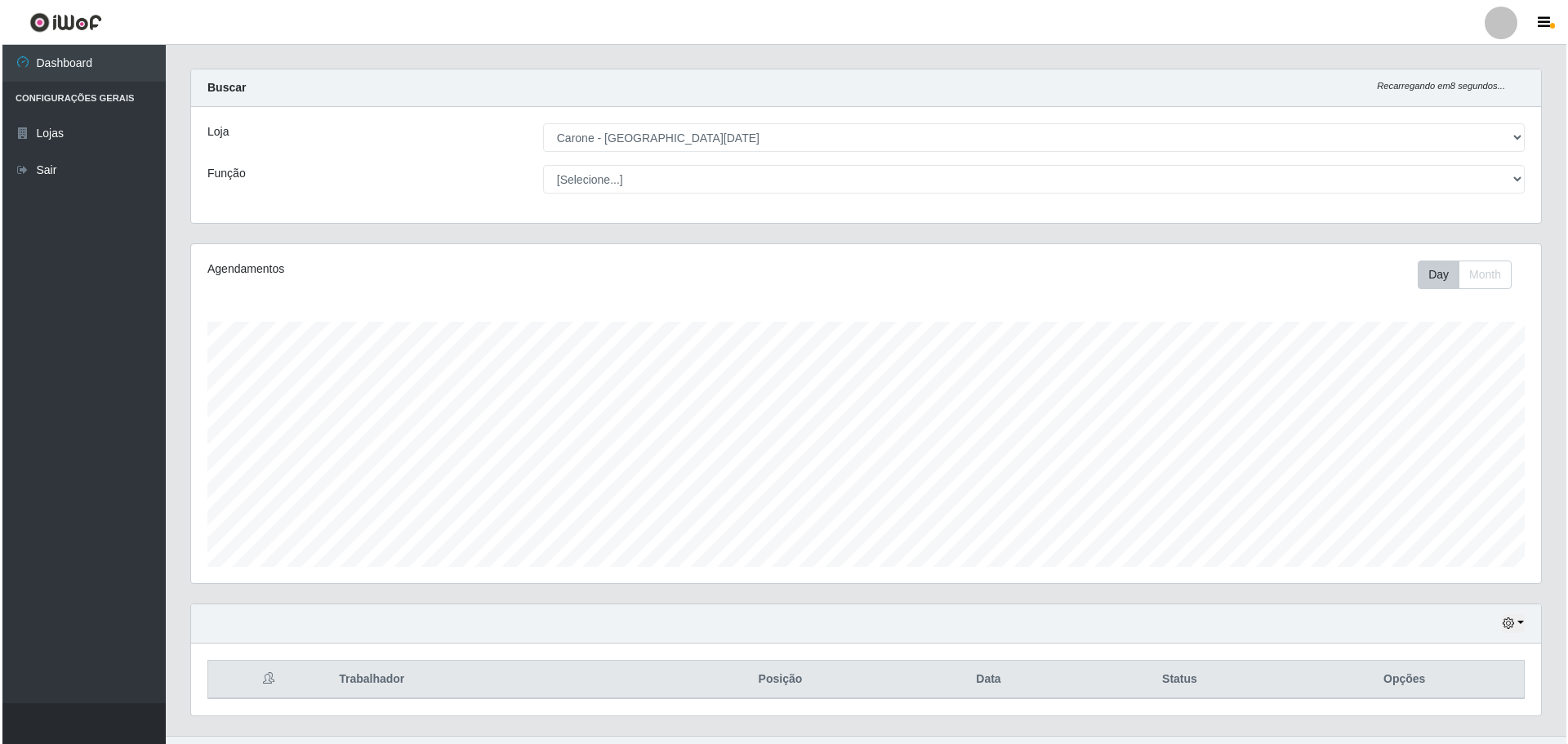
scroll to position [0, 0]
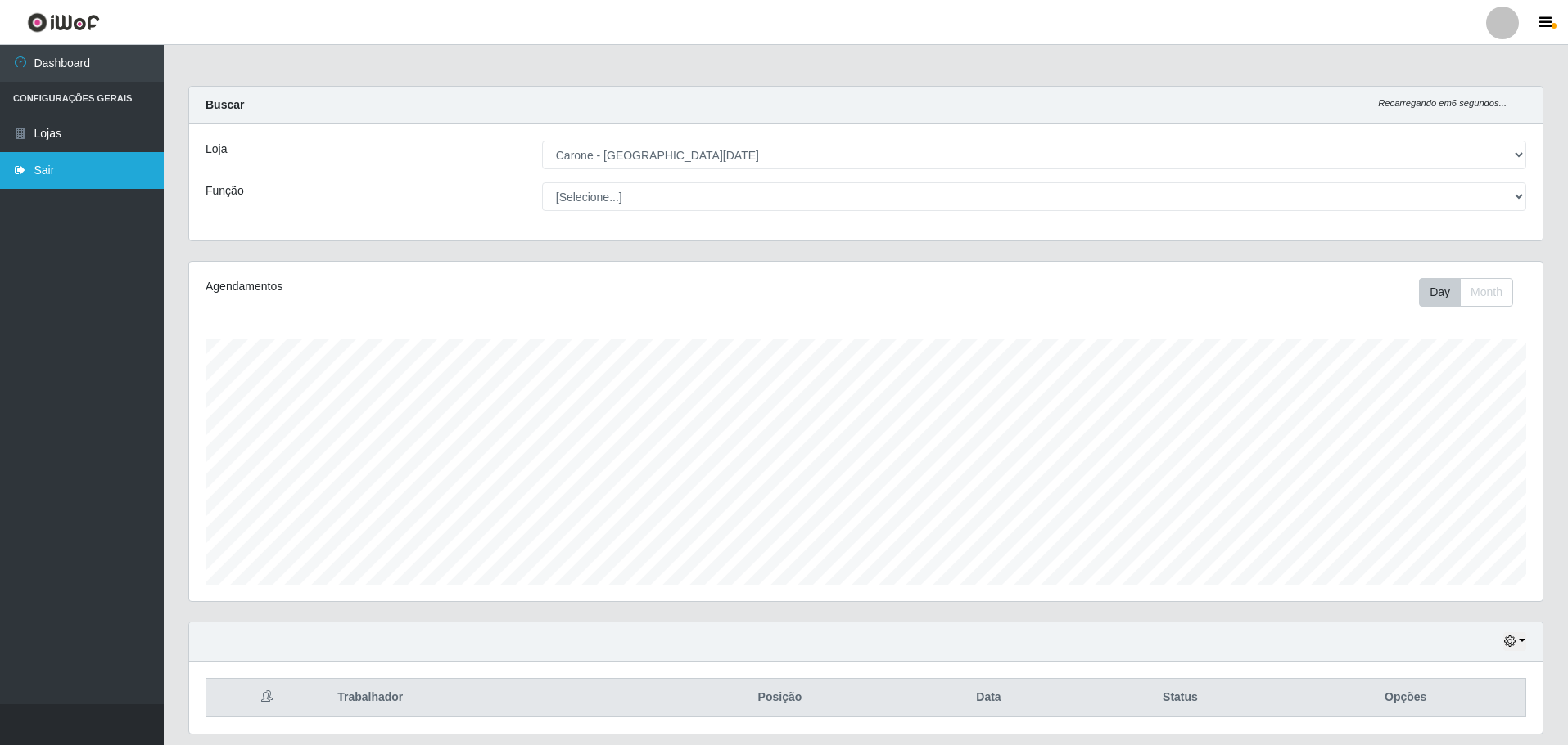
click at [39, 178] on link "Sair" at bounding box center [81, 170] width 164 height 37
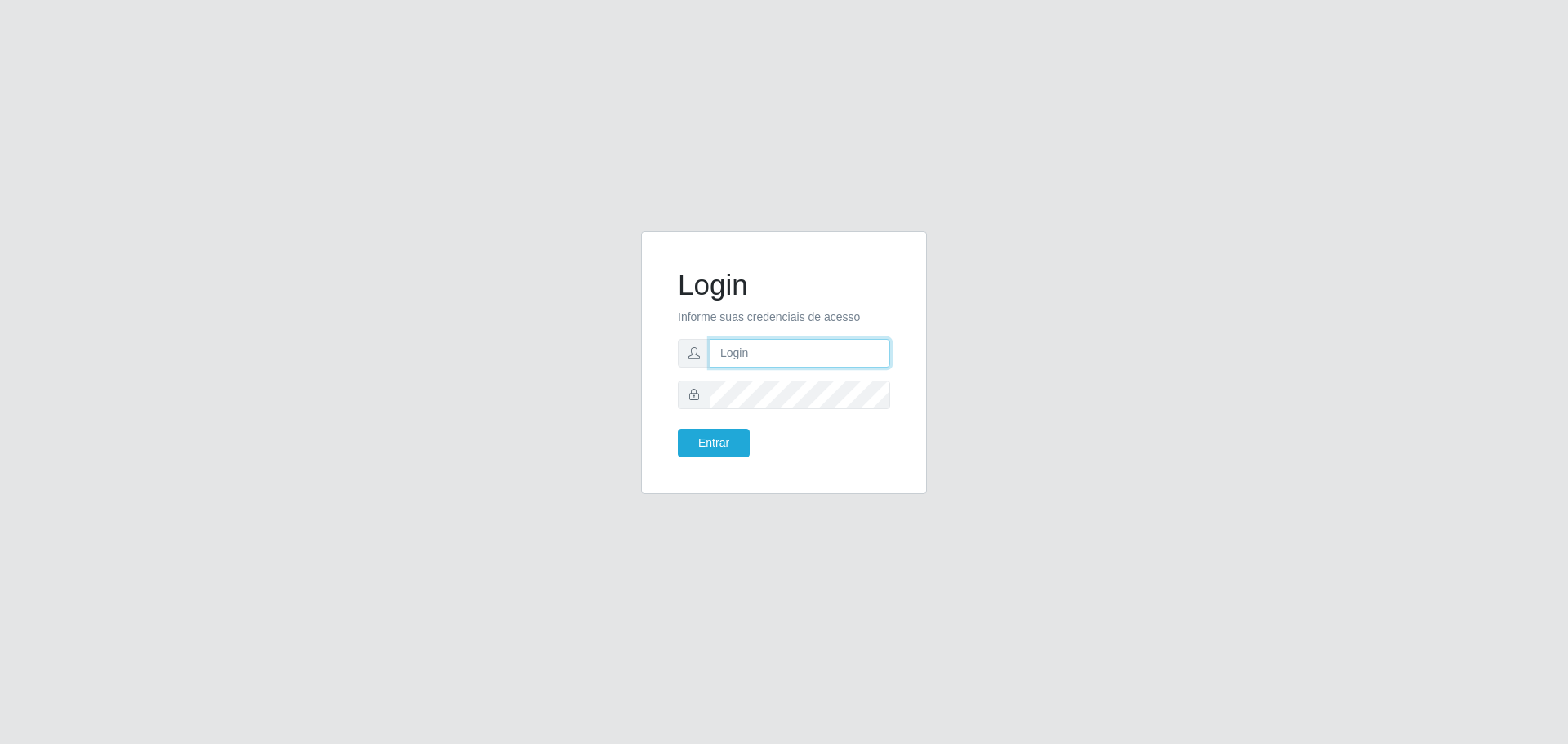
type input "[EMAIL_ADDRESS][DOMAIN_NAME]"
